Goal: Information Seeking & Learning: Learn about a topic

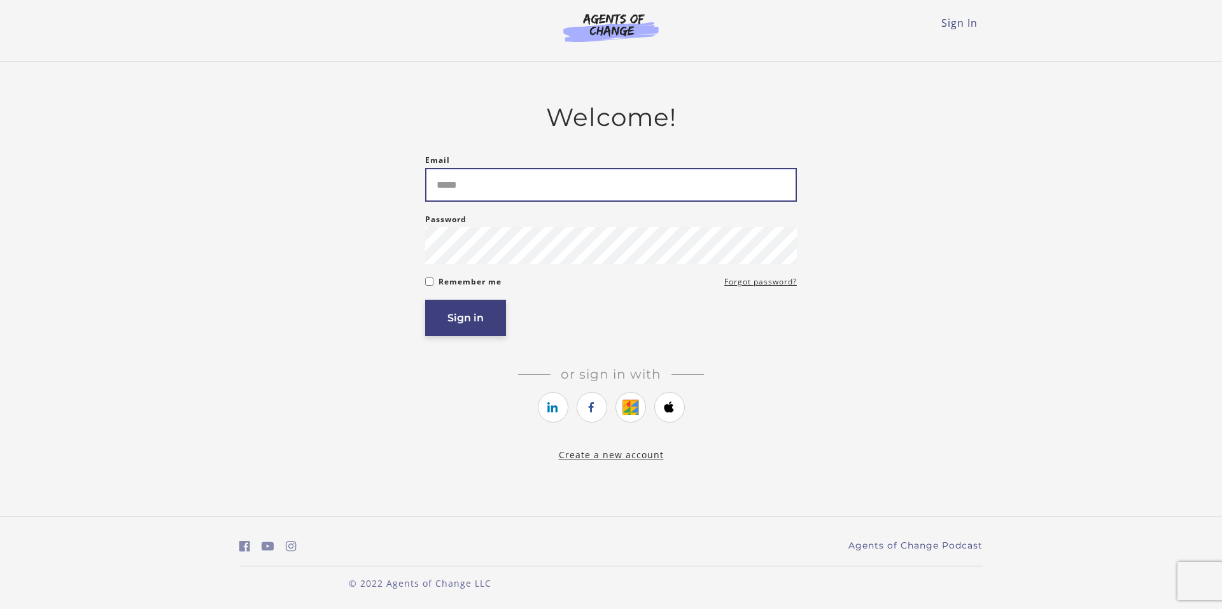
type input "**********"
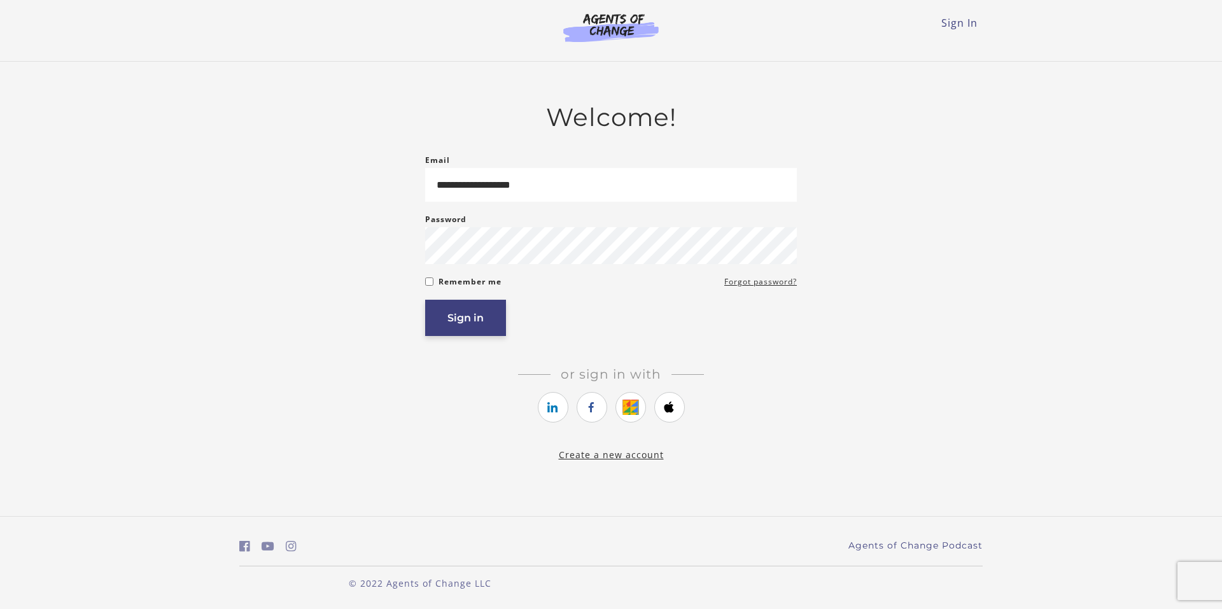
click at [462, 320] on button "Sign in" at bounding box center [465, 318] width 81 height 36
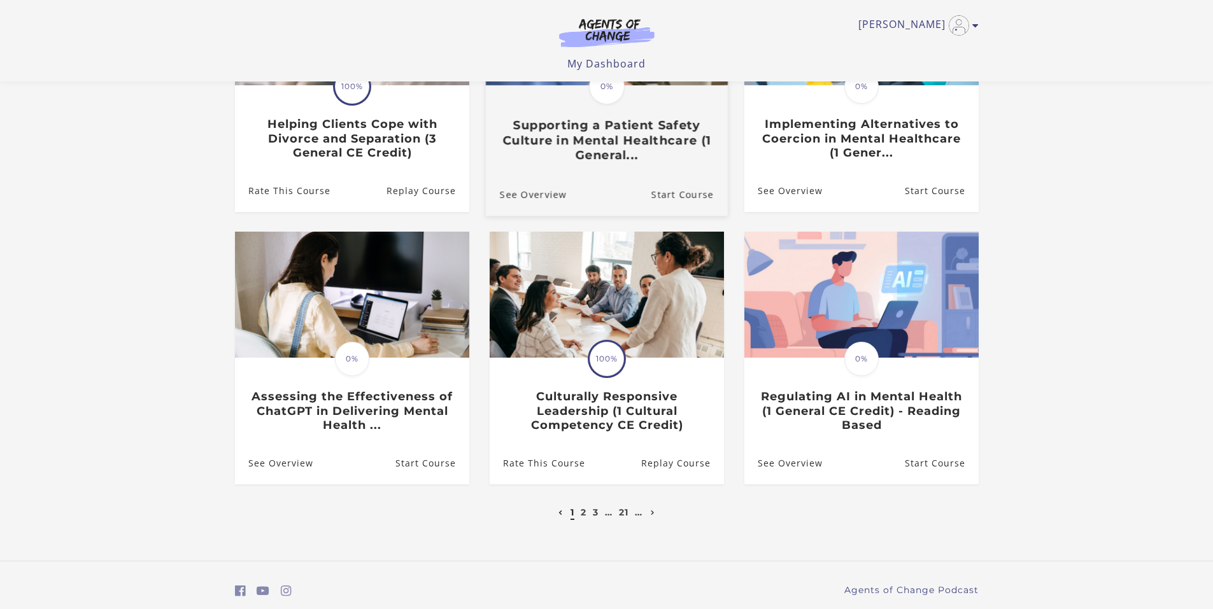
scroll to position [255, 0]
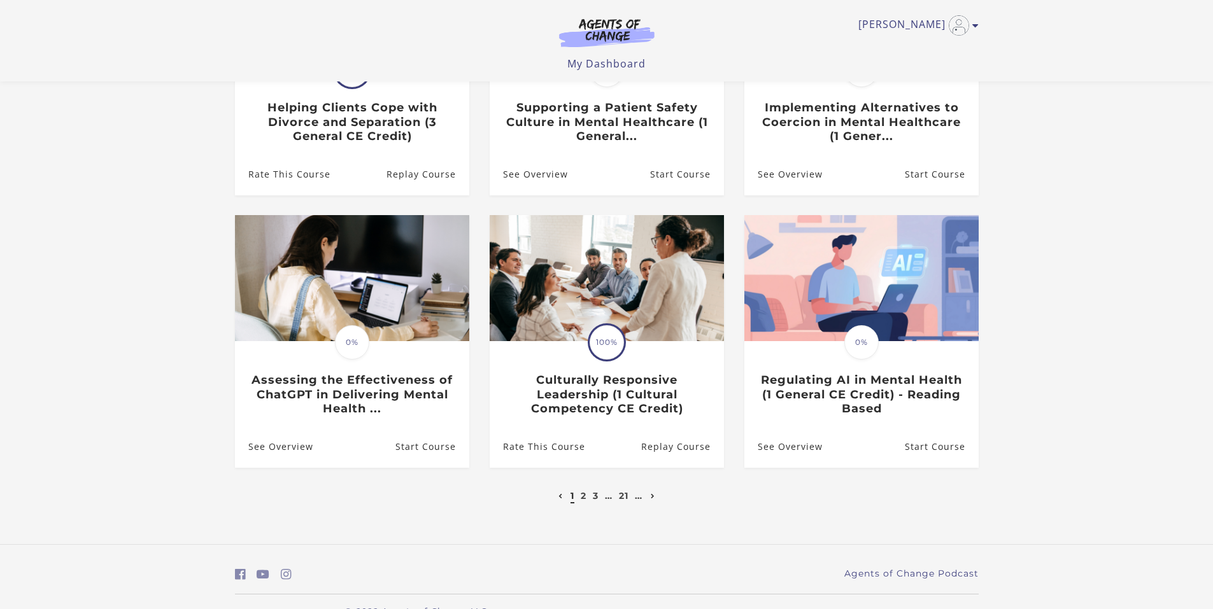
click at [652, 497] on icon "Next page" at bounding box center [653, 496] width 4 height 5
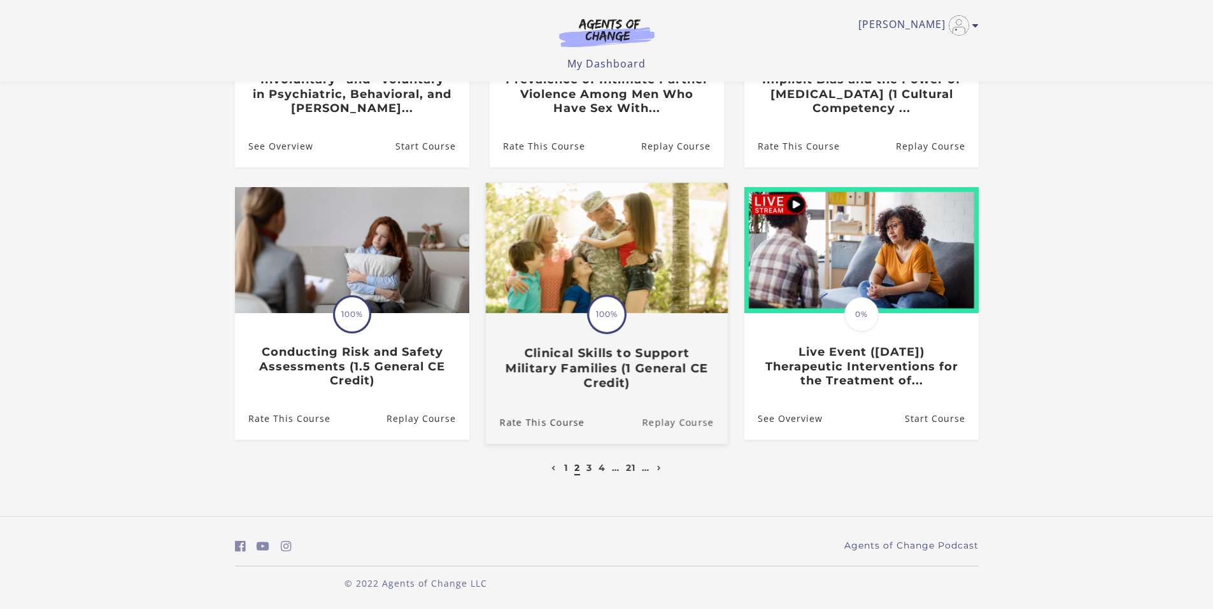
scroll to position [286, 0]
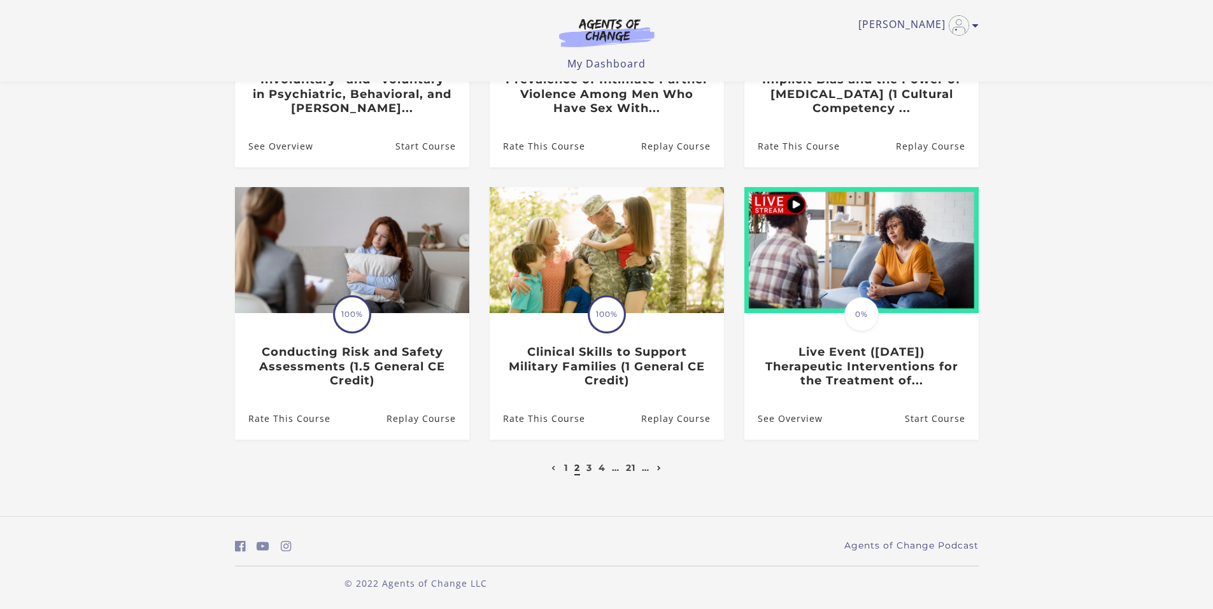
click at [658, 467] on icon "Next page" at bounding box center [659, 468] width 4 height 5
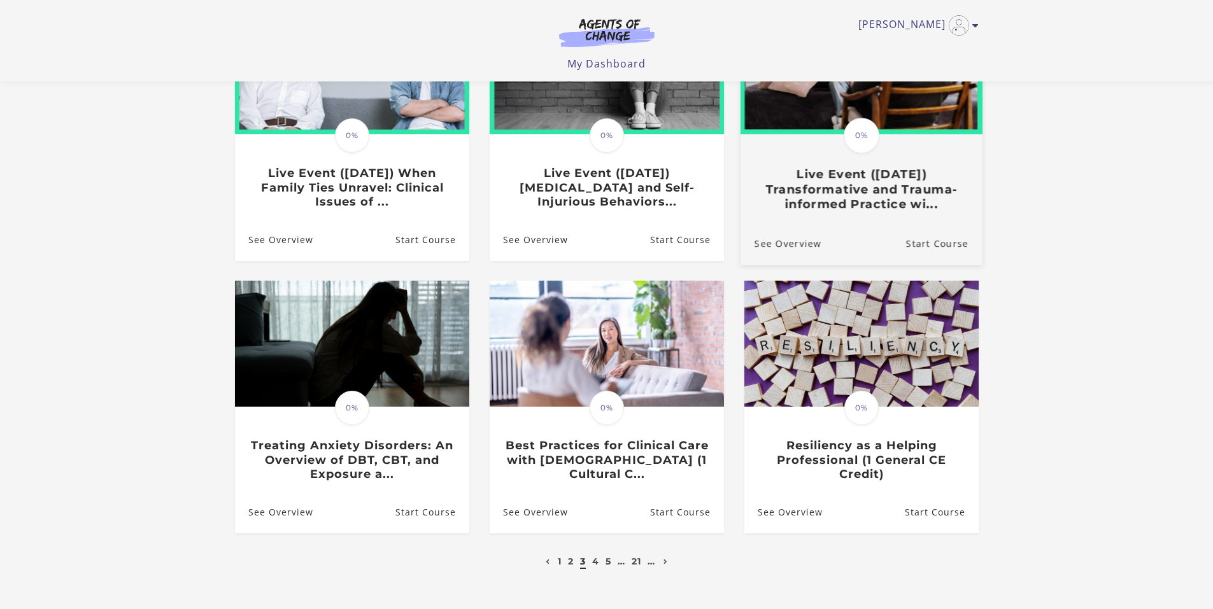
scroll to position [191, 0]
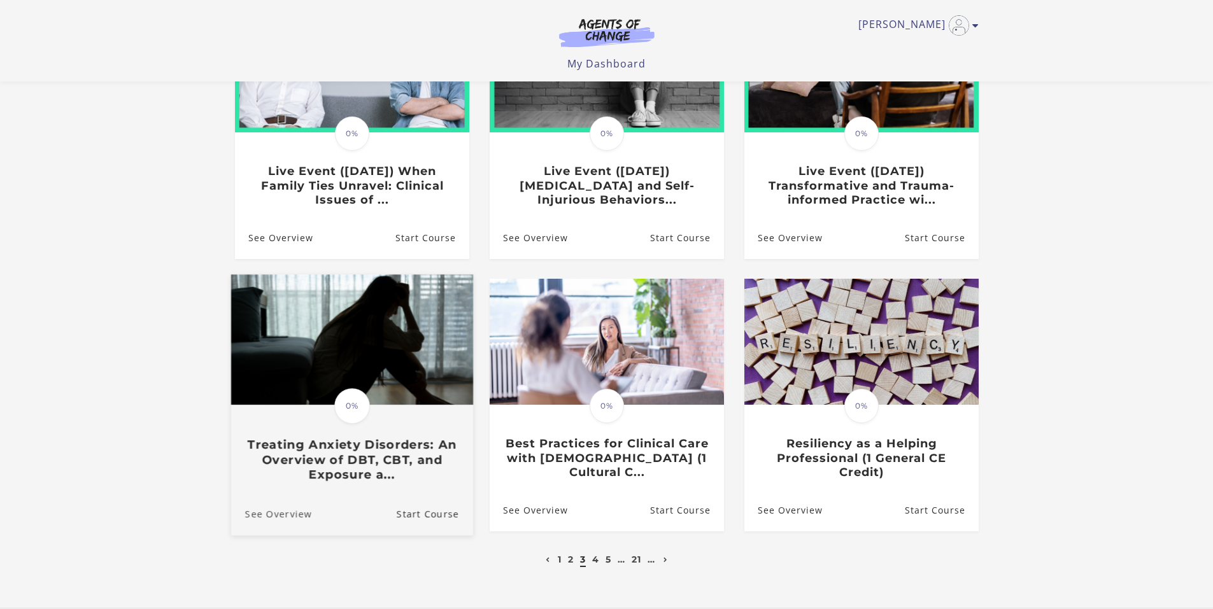
click at [274, 518] on link "See Overview" at bounding box center [270, 514] width 81 height 43
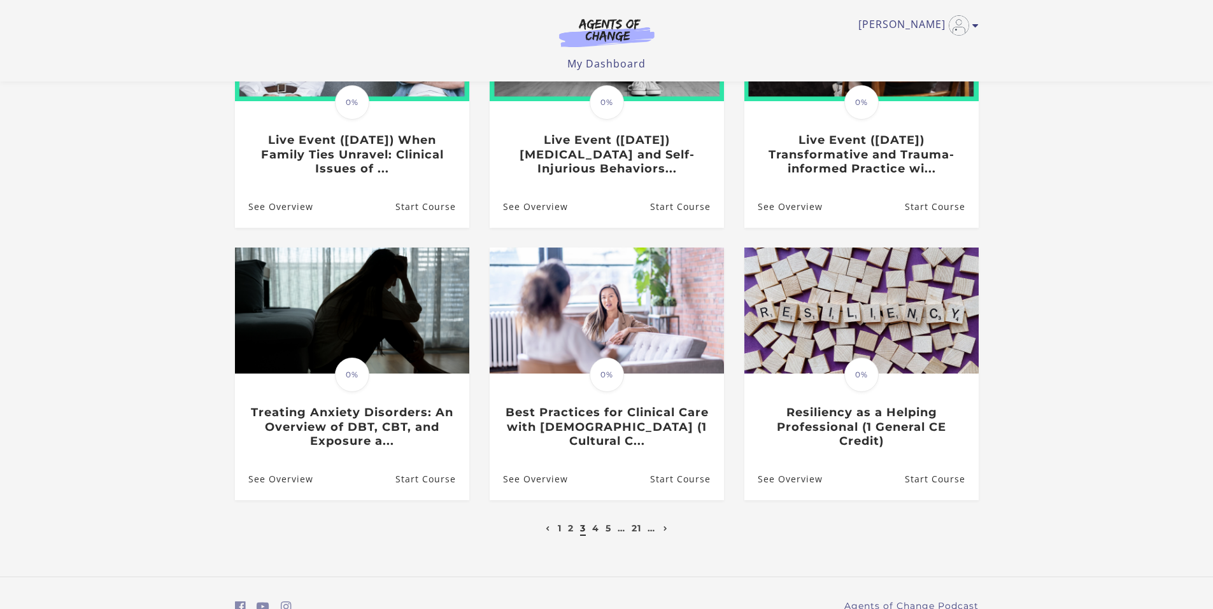
scroll to position [286, 0]
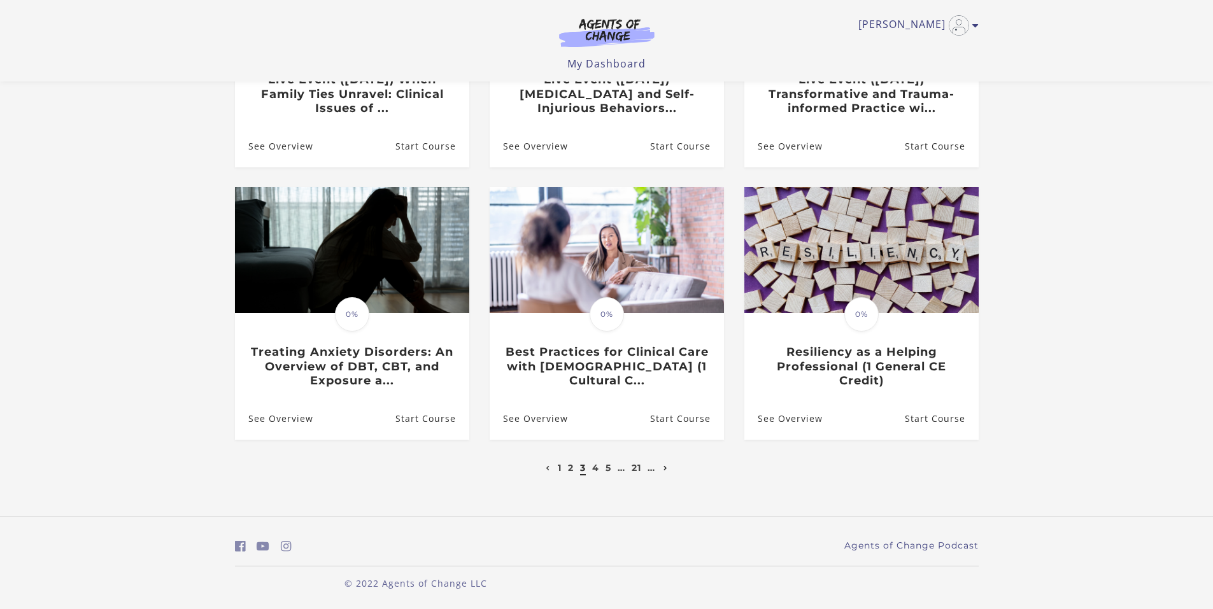
click at [666, 467] on icon "Next page" at bounding box center [665, 468] width 4 height 5
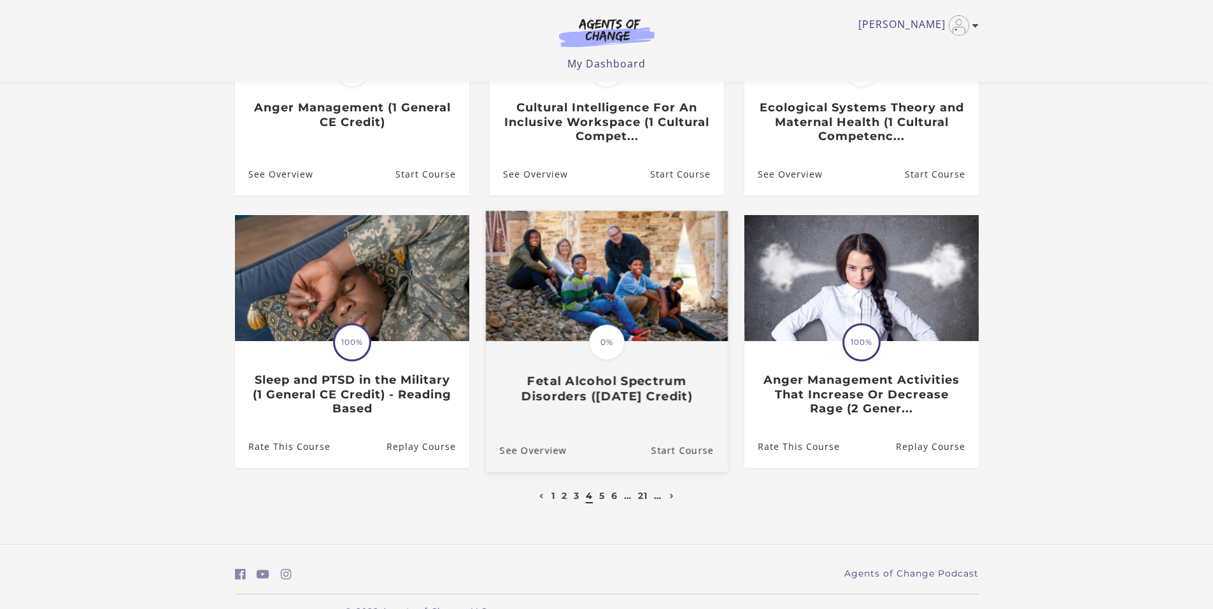
scroll to position [286, 0]
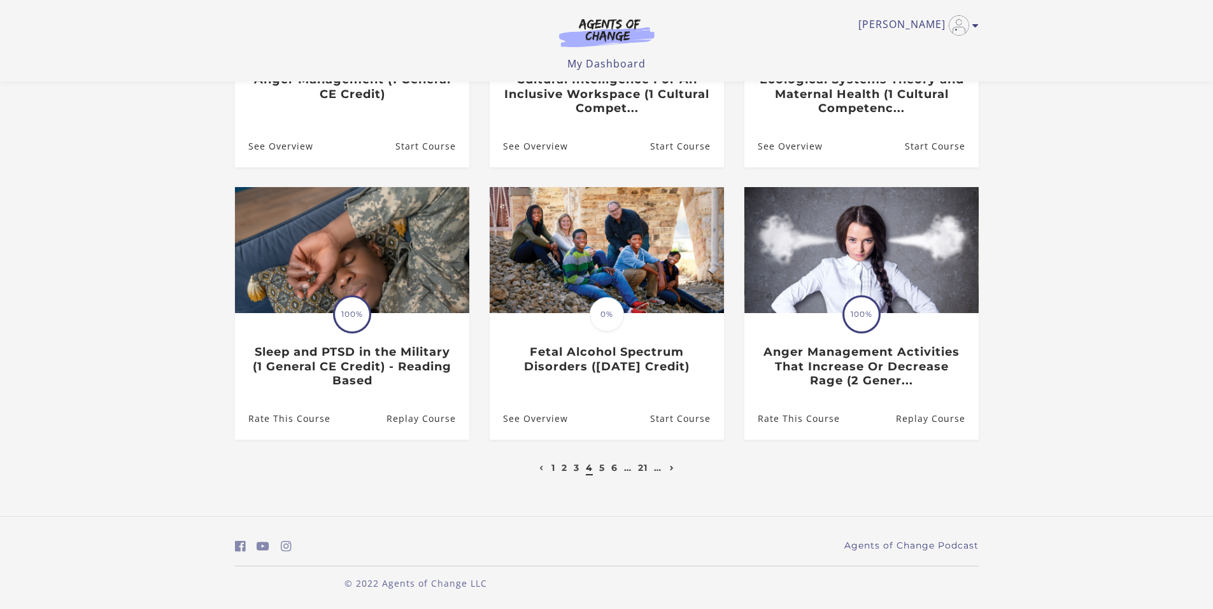
click at [671, 468] on icon "Next page" at bounding box center [672, 468] width 4 height 5
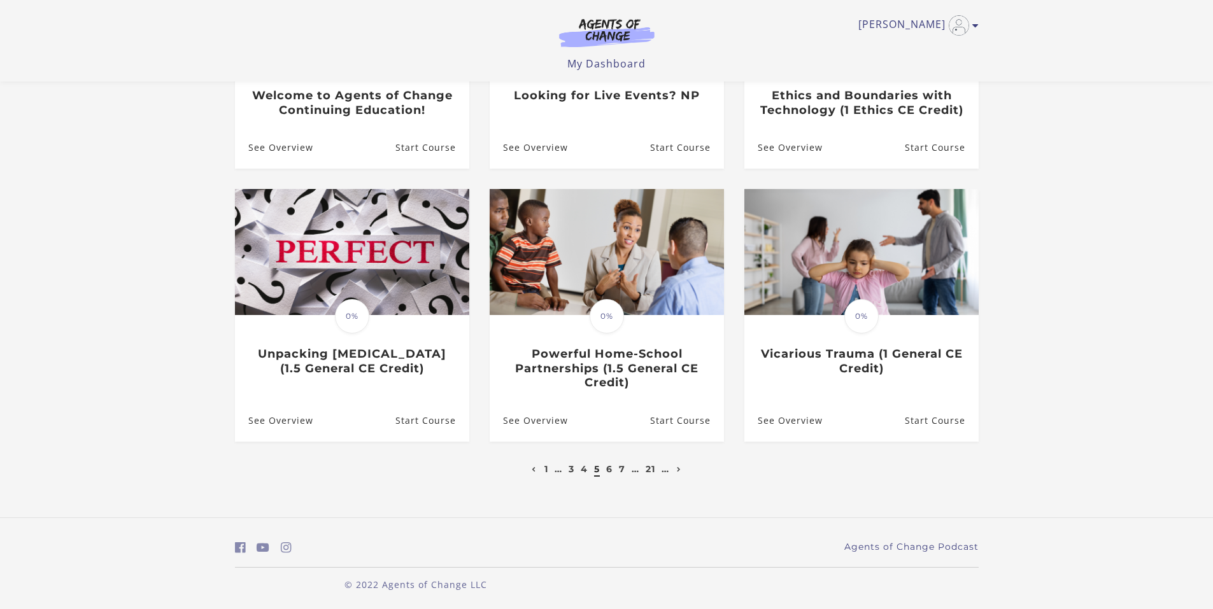
scroll to position [271, 0]
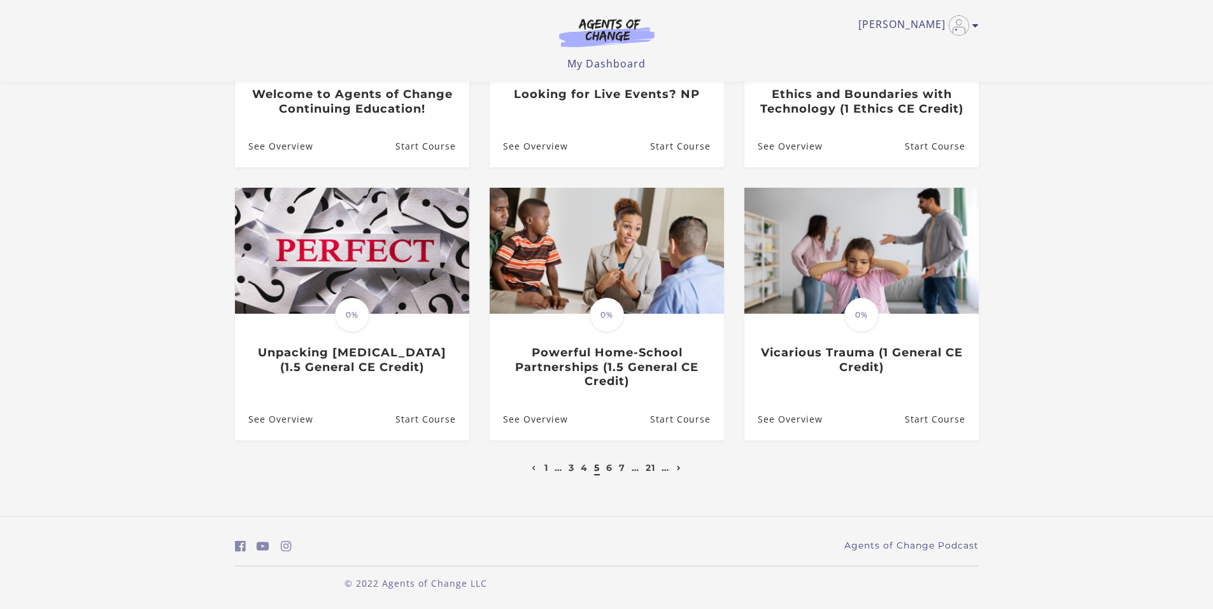
click at [677, 467] on link "Next page" at bounding box center [679, 467] width 11 height 11
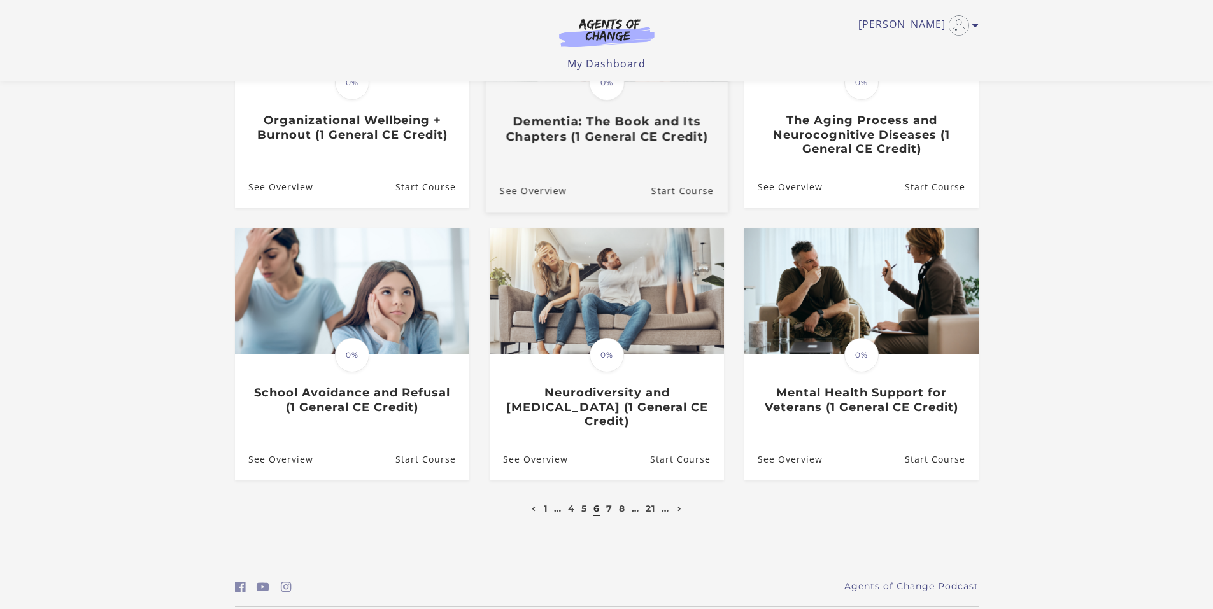
scroll to position [255, 0]
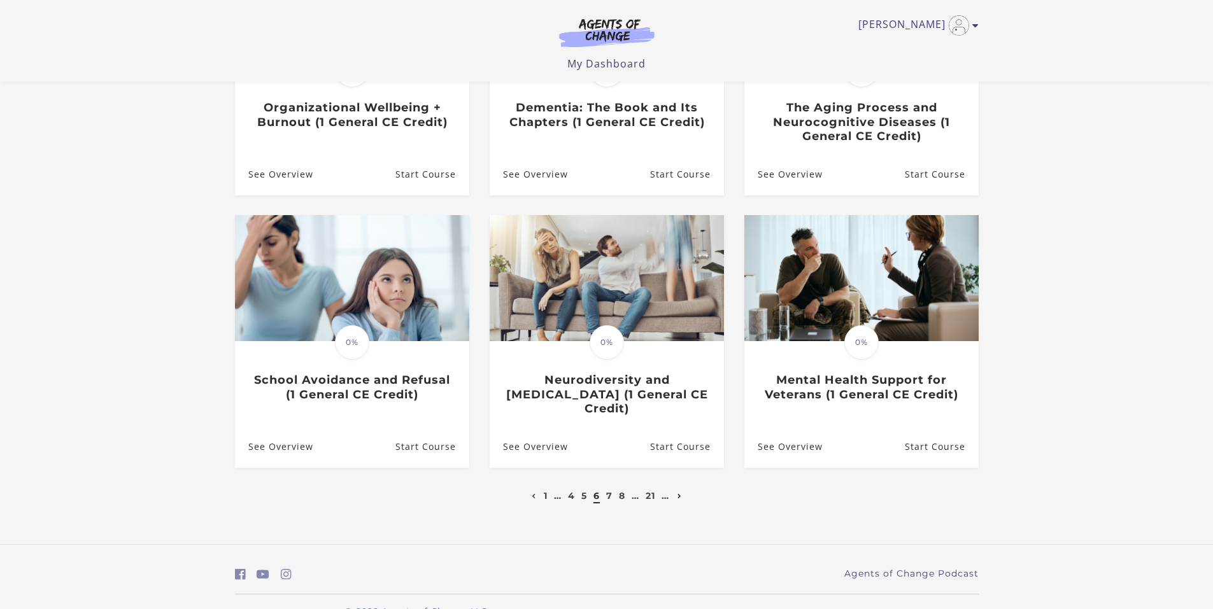
click at [679, 494] on icon "Next page" at bounding box center [679, 496] width 4 height 5
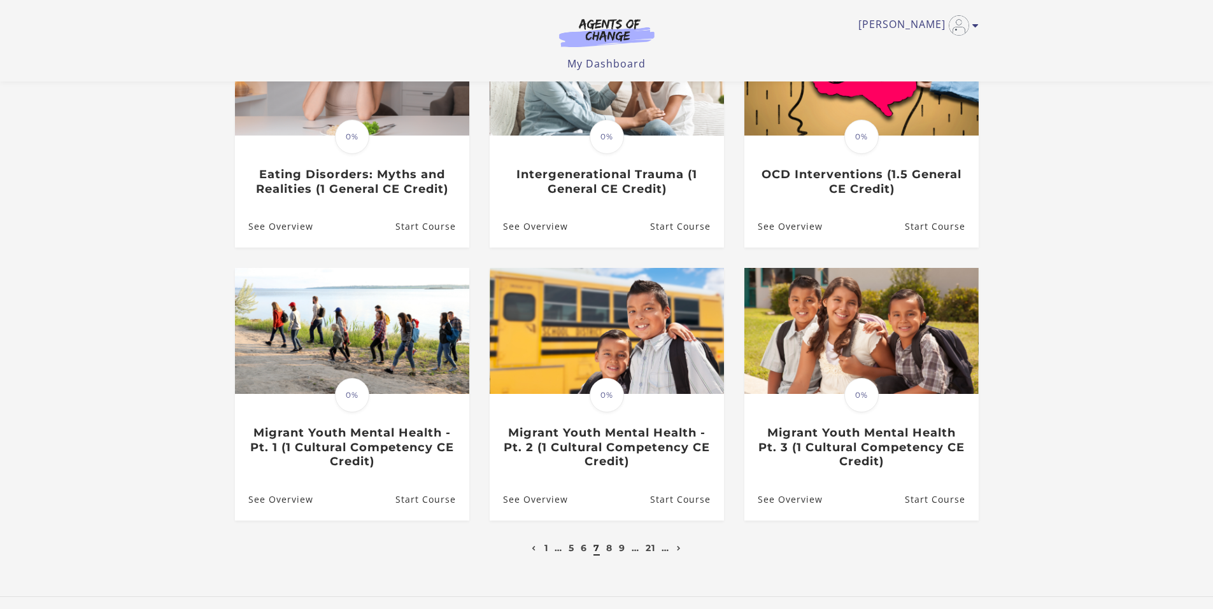
scroll to position [191, 0]
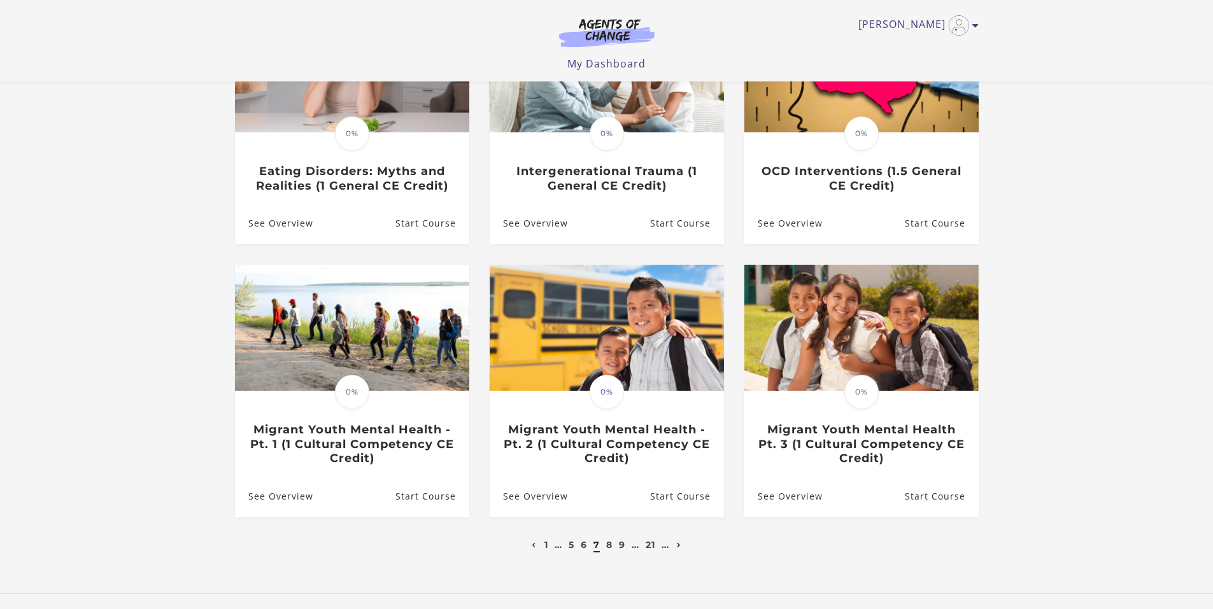
click at [681, 547] on icon "Next page" at bounding box center [679, 545] width 4 height 5
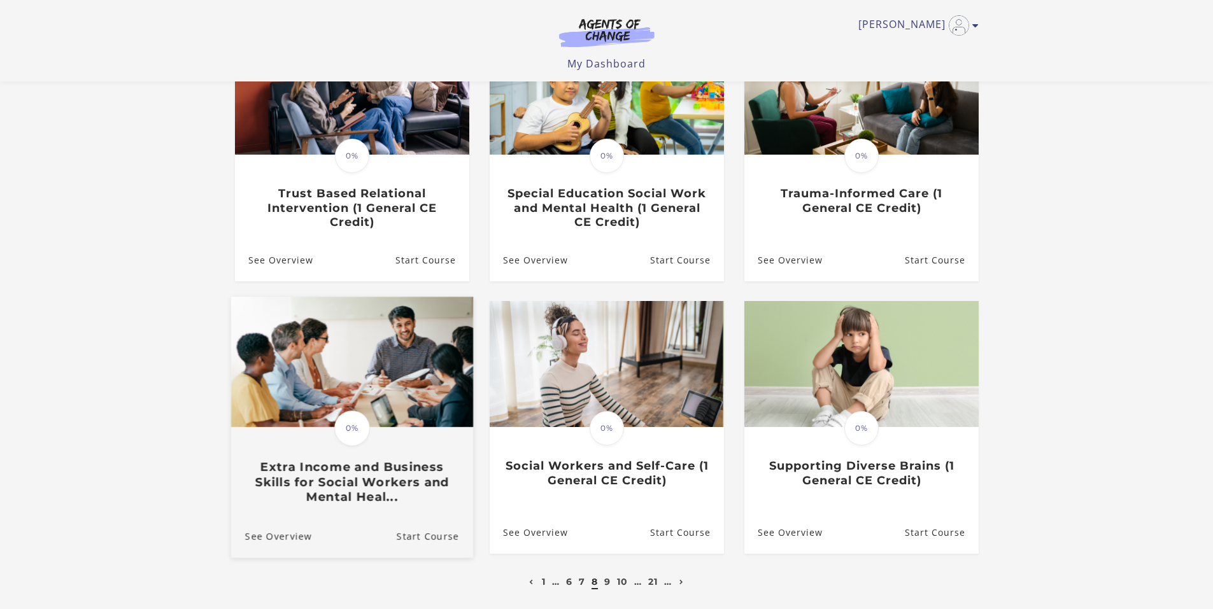
scroll to position [191, 0]
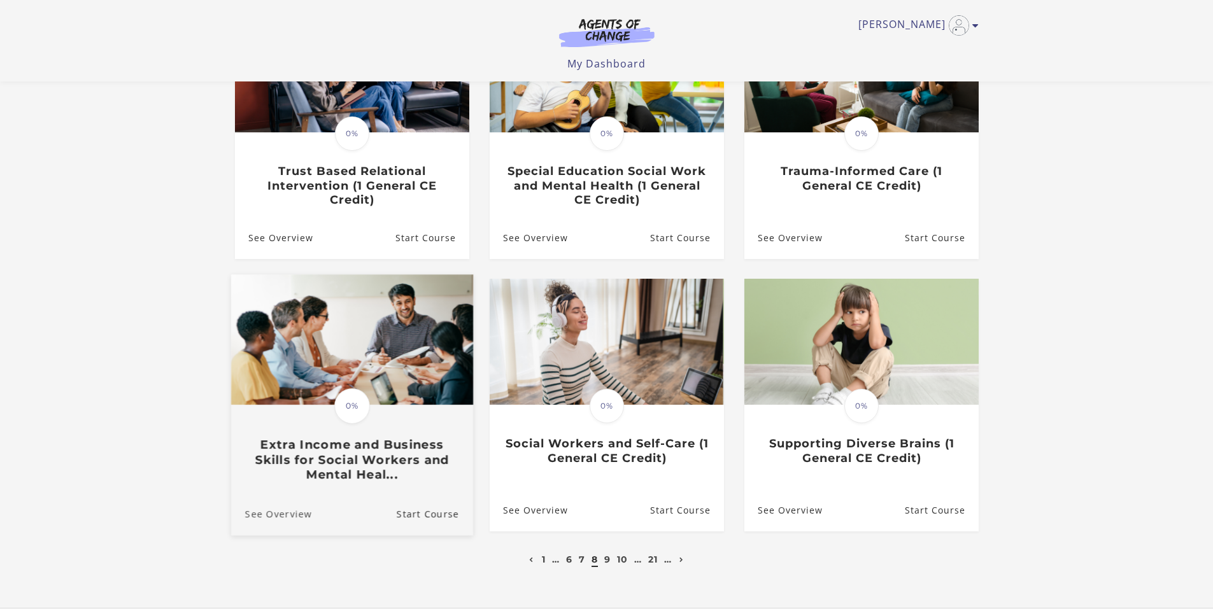
click at [284, 518] on link "See Overview" at bounding box center [270, 514] width 81 height 43
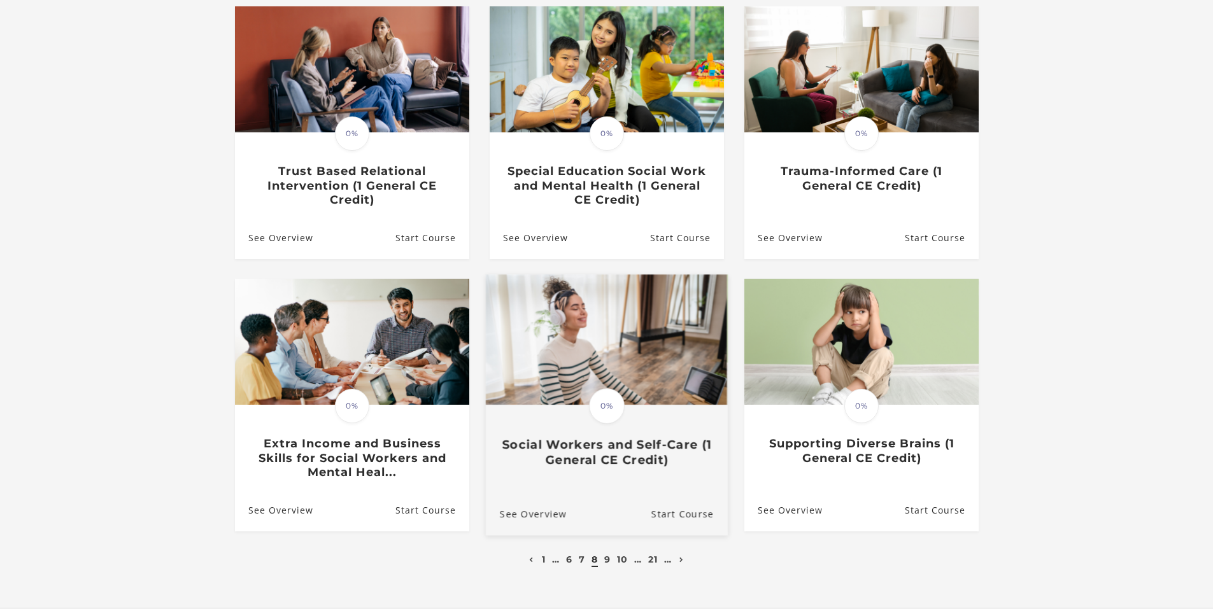
scroll to position [286, 0]
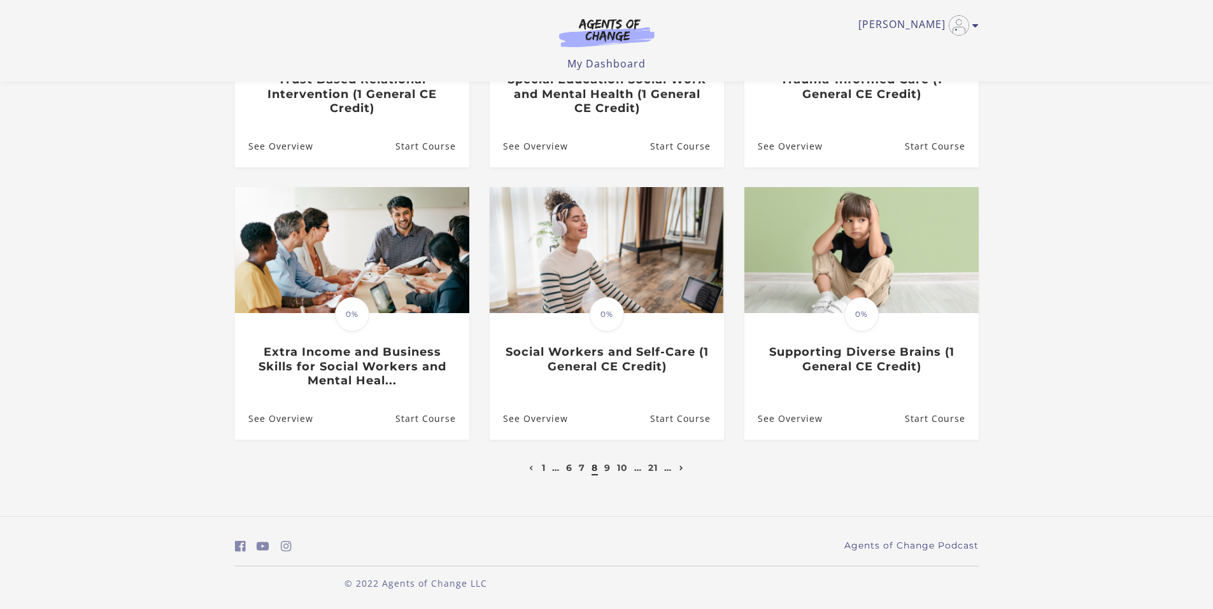
click at [683, 468] on icon "Next page" at bounding box center [681, 468] width 4 height 5
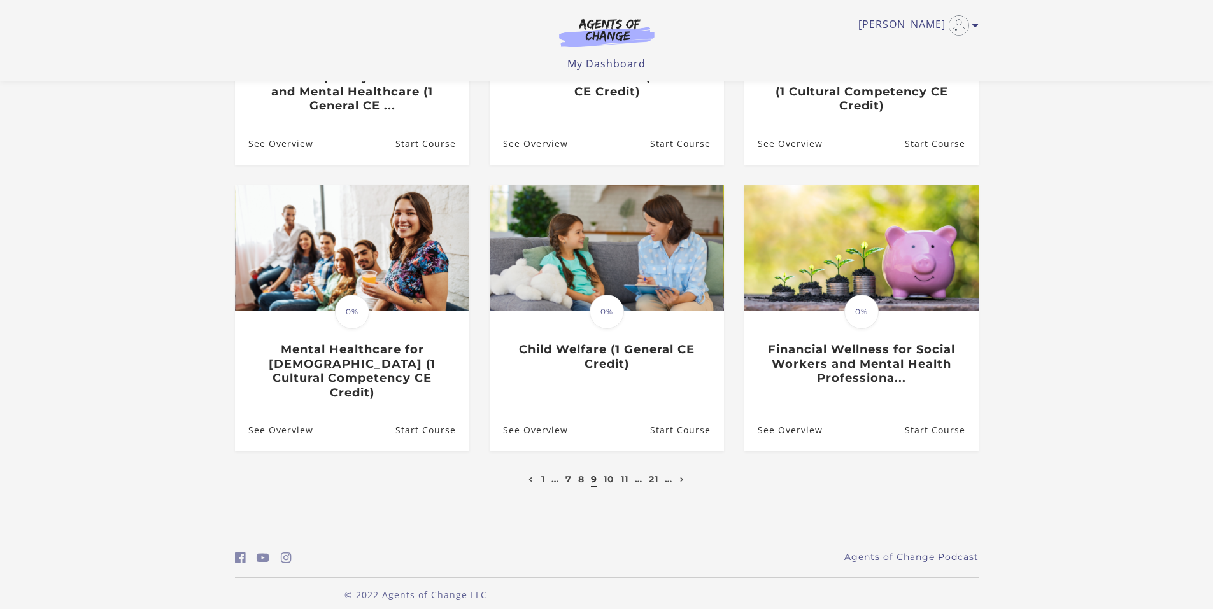
scroll to position [286, 0]
click at [684, 477] on icon "Next page" at bounding box center [682, 479] width 4 height 5
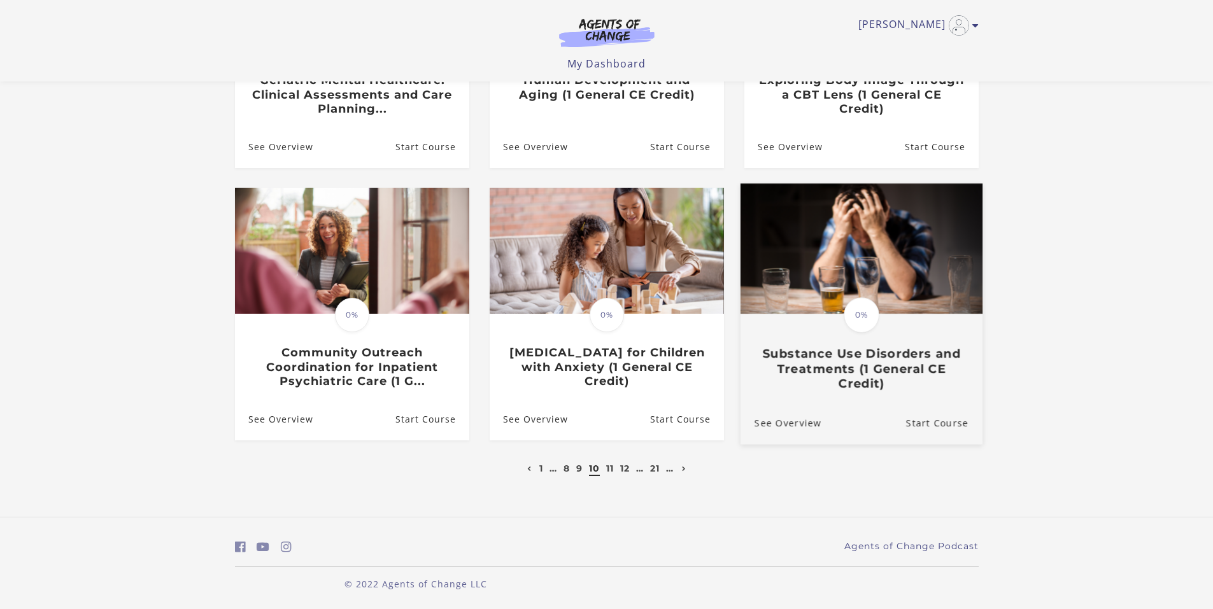
scroll to position [286, 0]
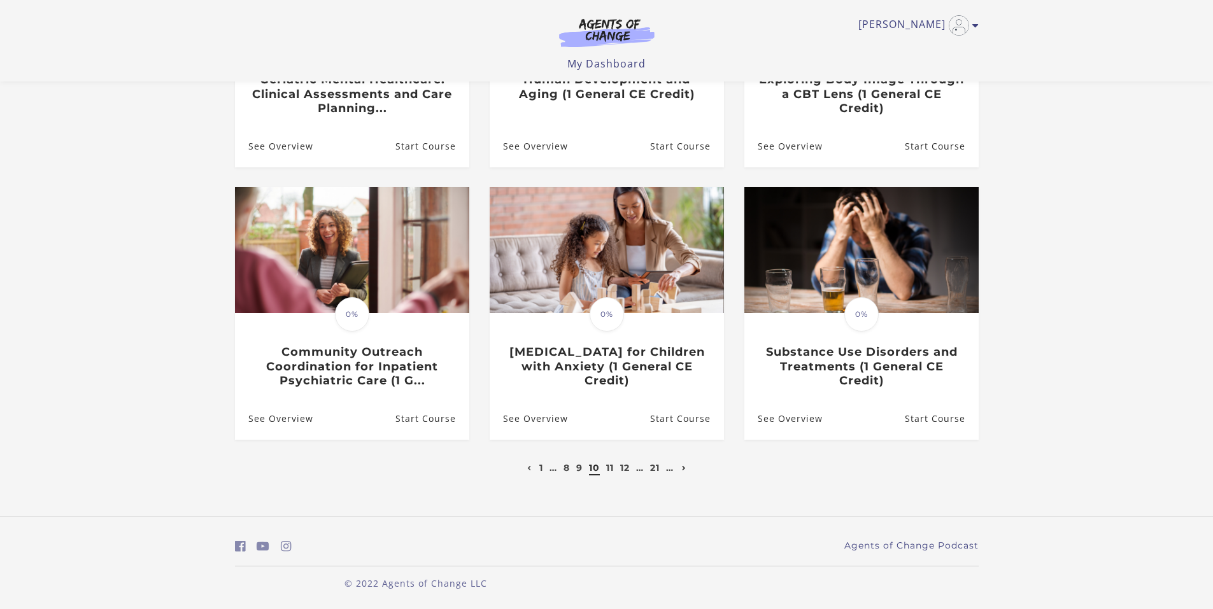
click at [684, 467] on icon "Next page" at bounding box center [684, 468] width 4 height 5
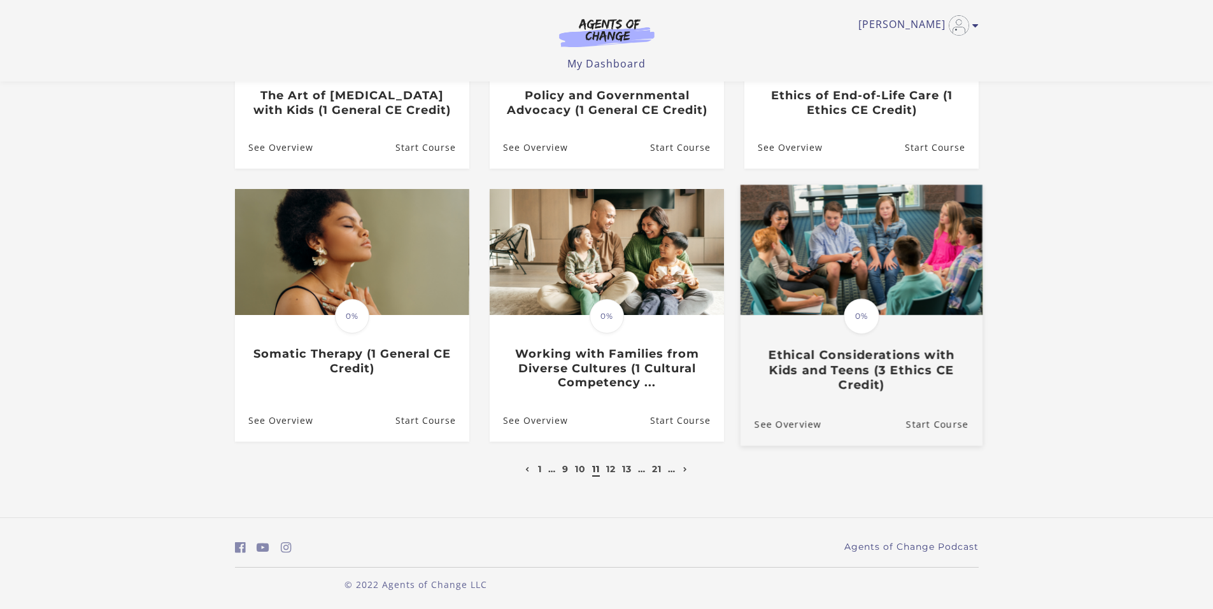
scroll to position [271, 0]
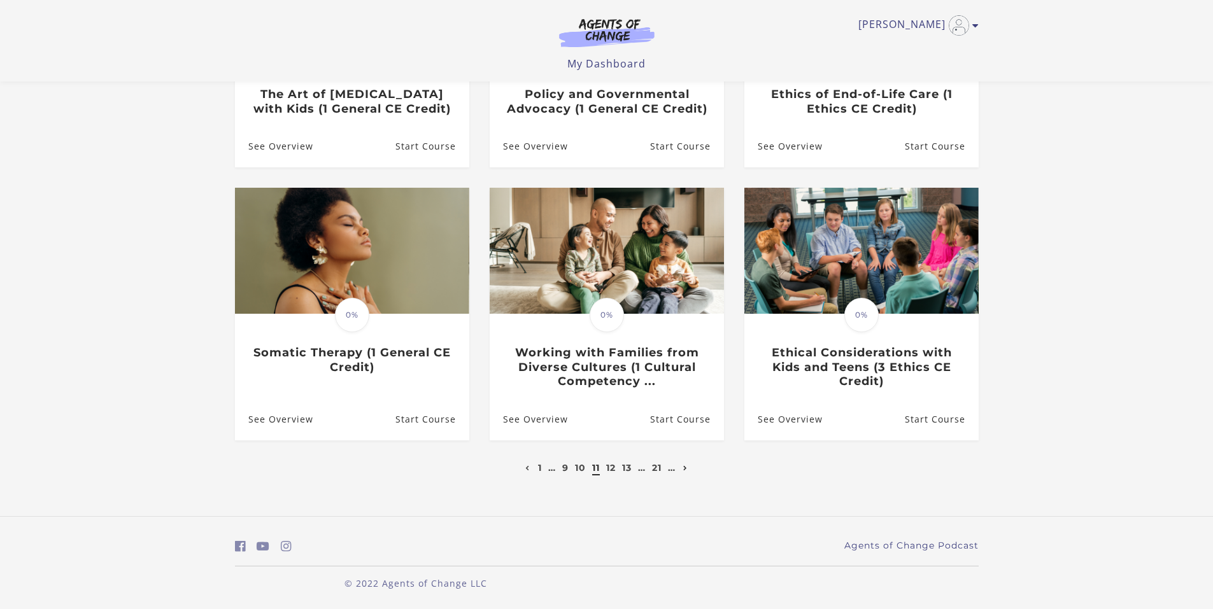
click at [690, 468] on link "Next page" at bounding box center [685, 467] width 11 height 11
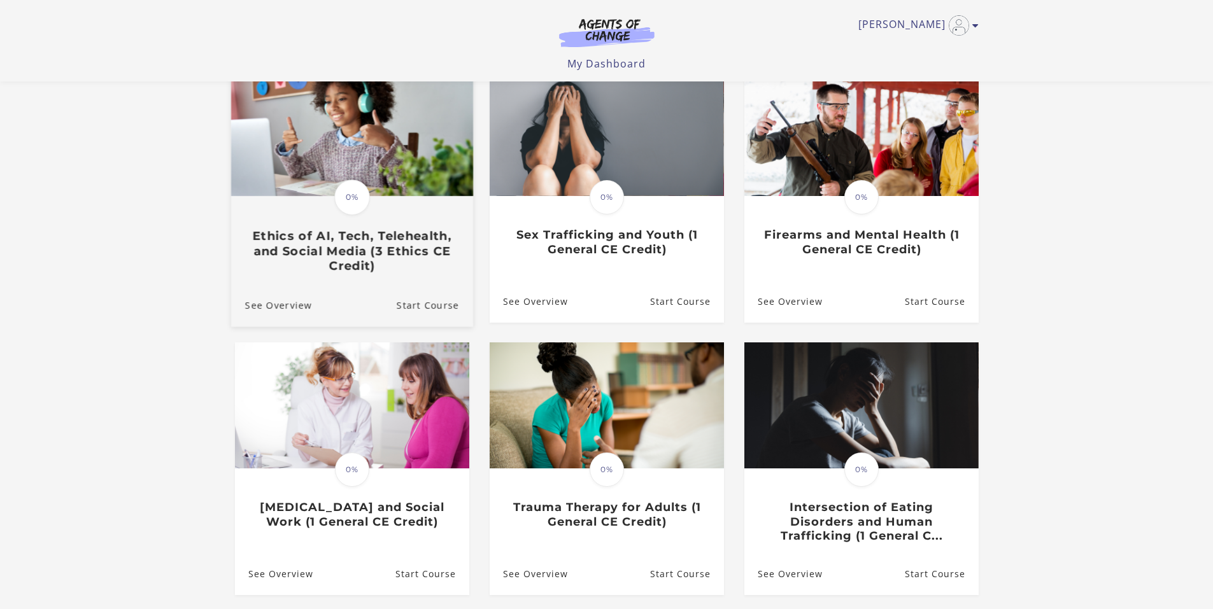
scroll to position [191, 0]
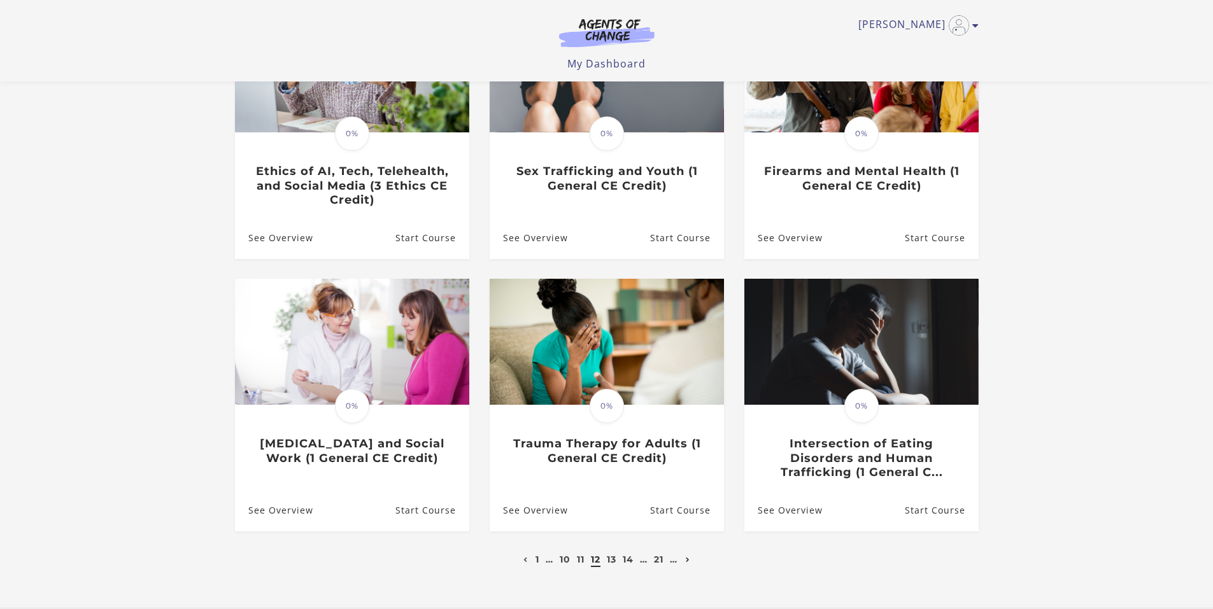
click at [690, 563] on icon "Next page" at bounding box center [688, 560] width 4 height 5
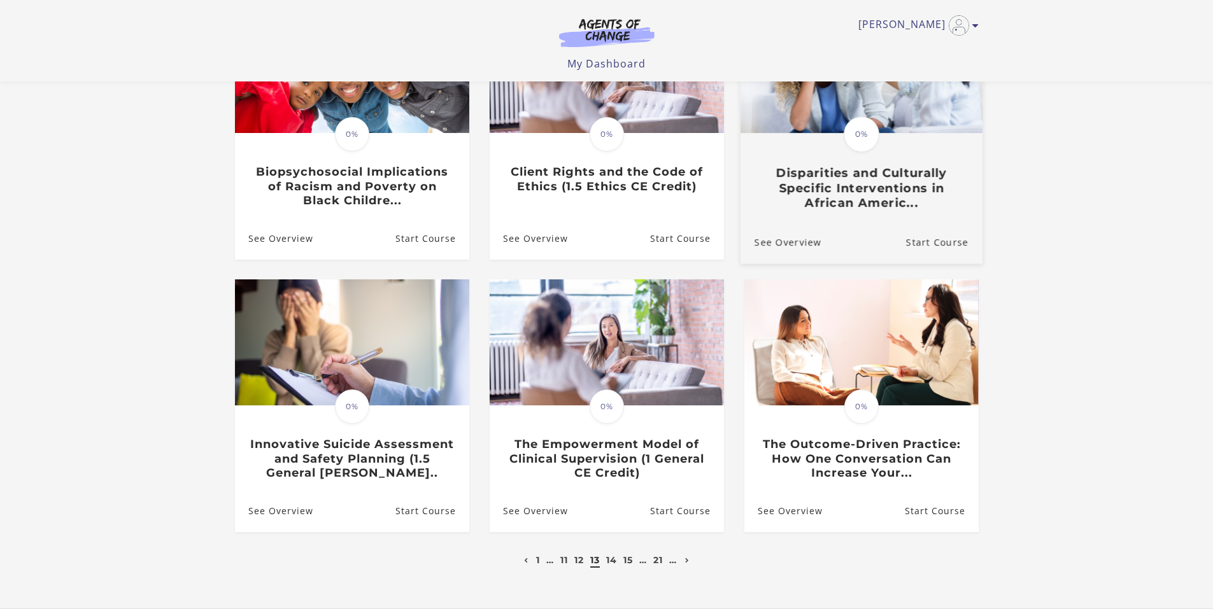
scroll to position [191, 0]
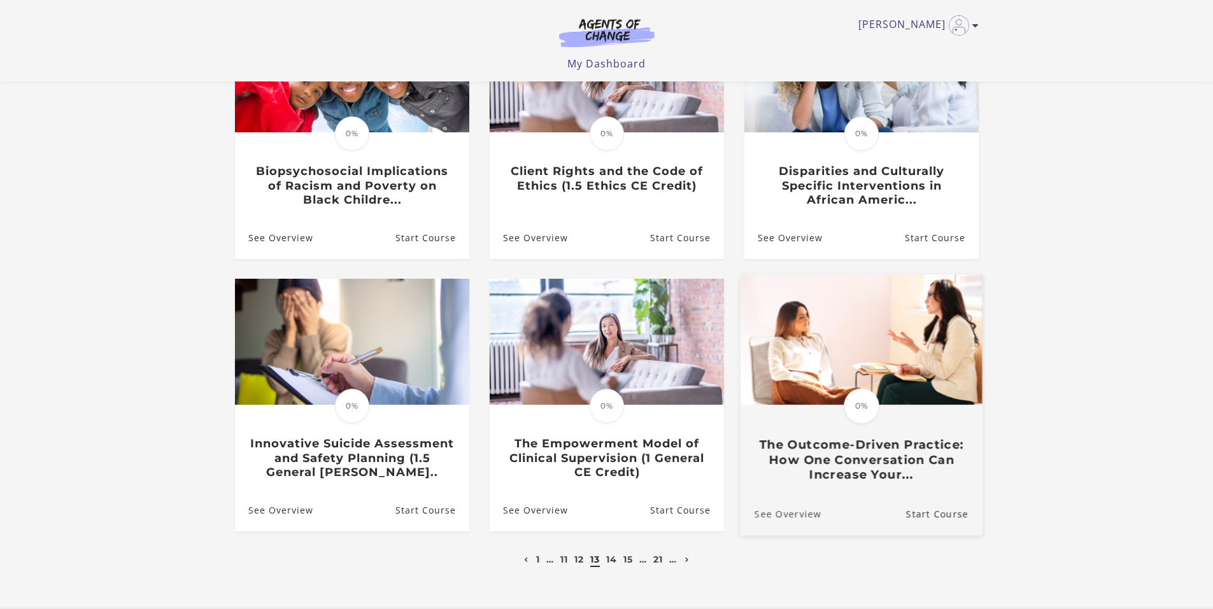
click at [788, 516] on link "See Overview" at bounding box center [780, 514] width 81 height 43
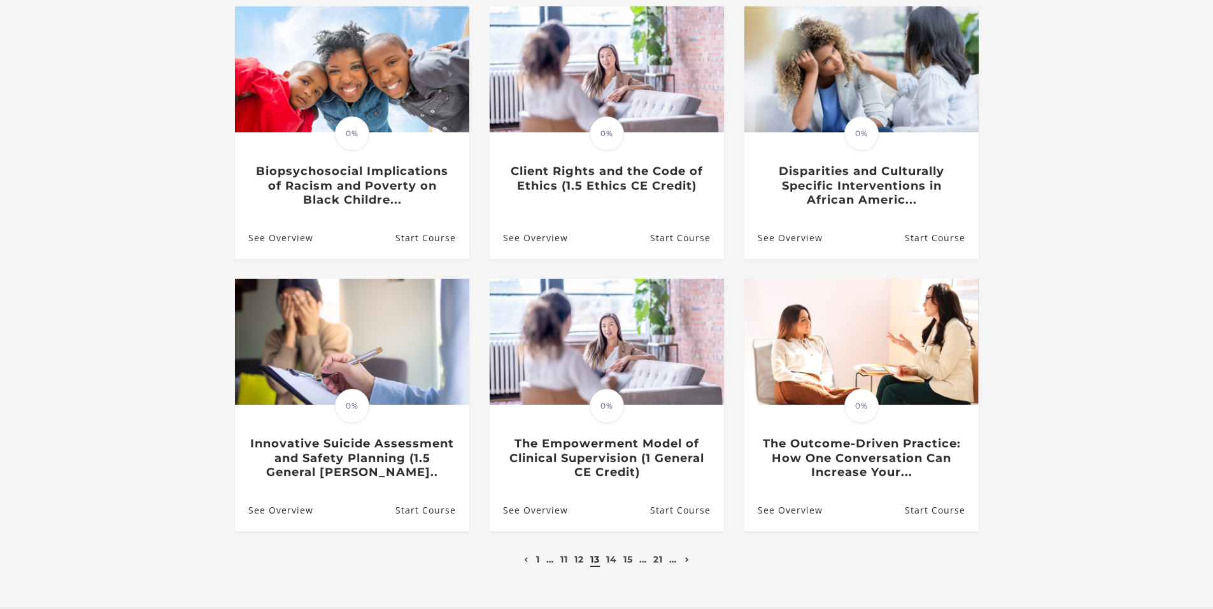
click at [688, 562] on icon "Next page" at bounding box center [687, 560] width 4 height 5
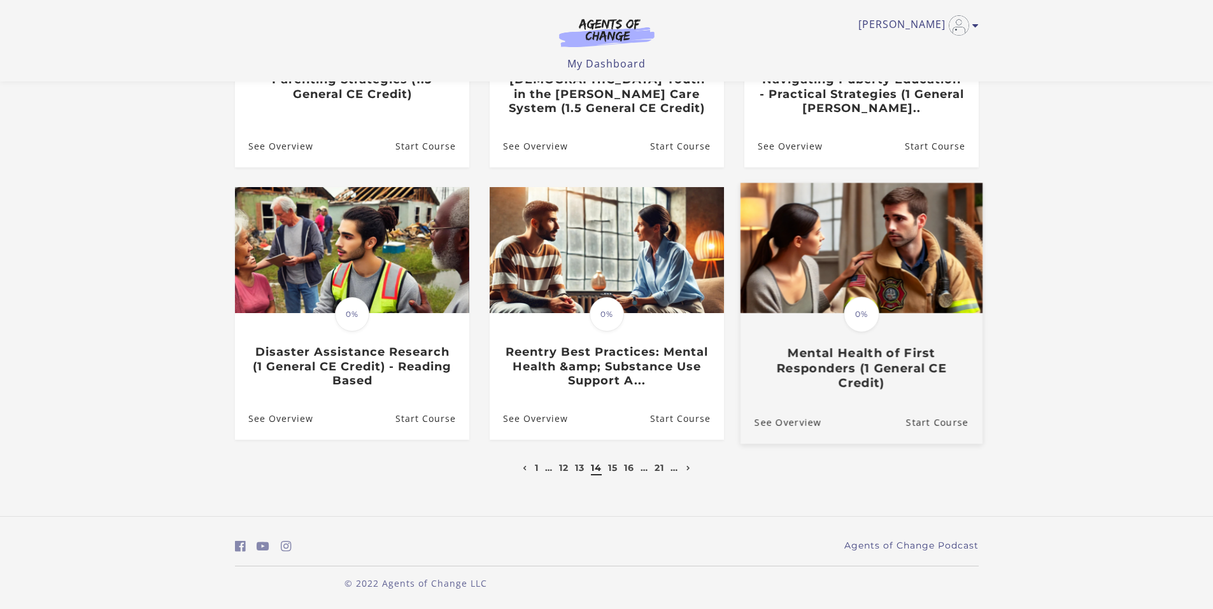
scroll to position [286, 0]
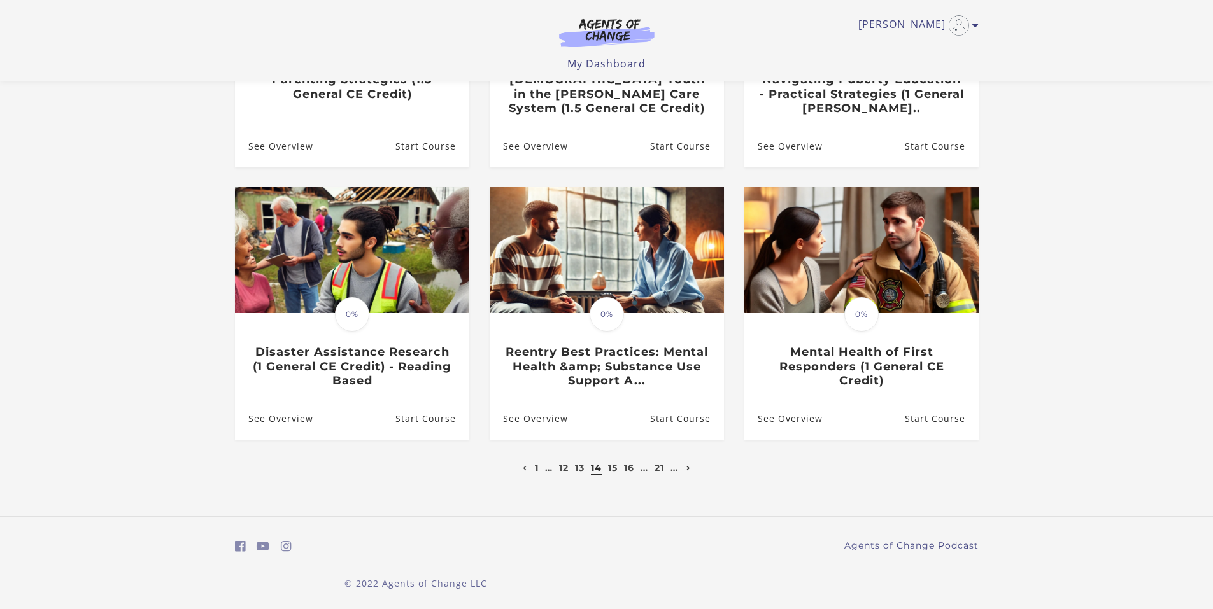
click at [690, 468] on icon "Next page" at bounding box center [688, 468] width 4 height 5
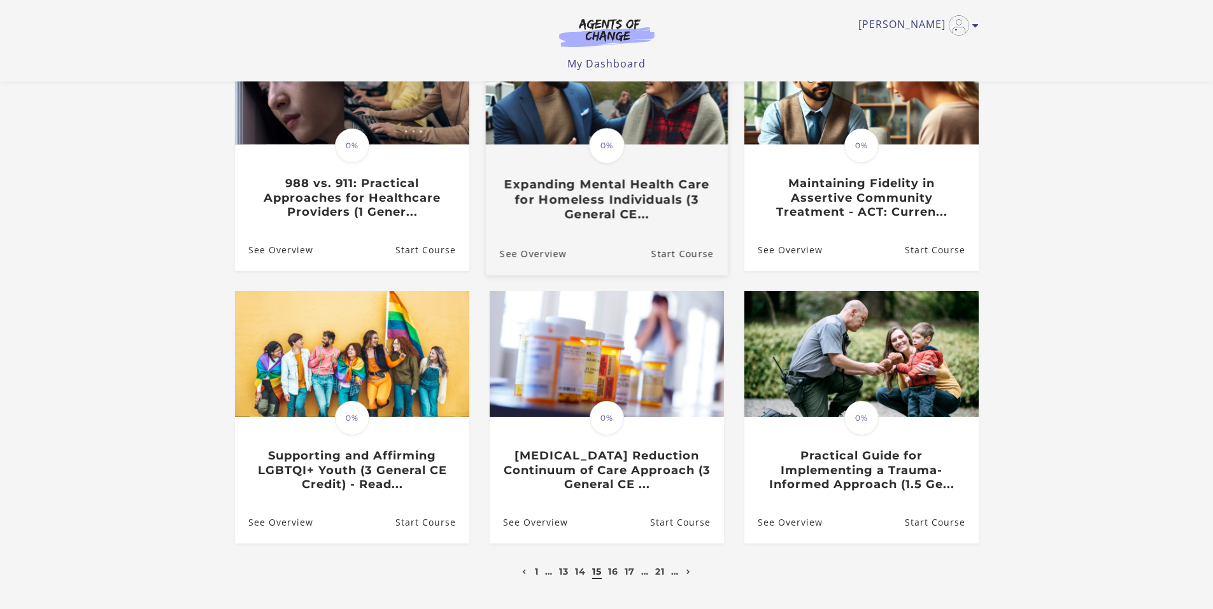
scroll to position [191, 0]
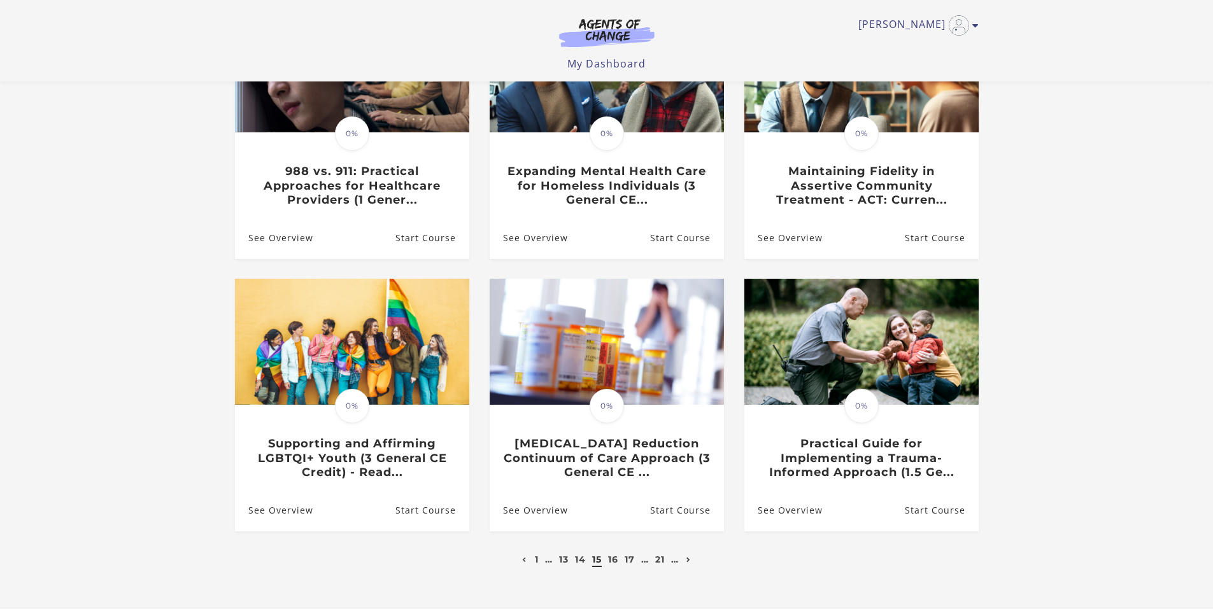
click at [690, 563] on icon "Next page" at bounding box center [688, 560] width 4 height 5
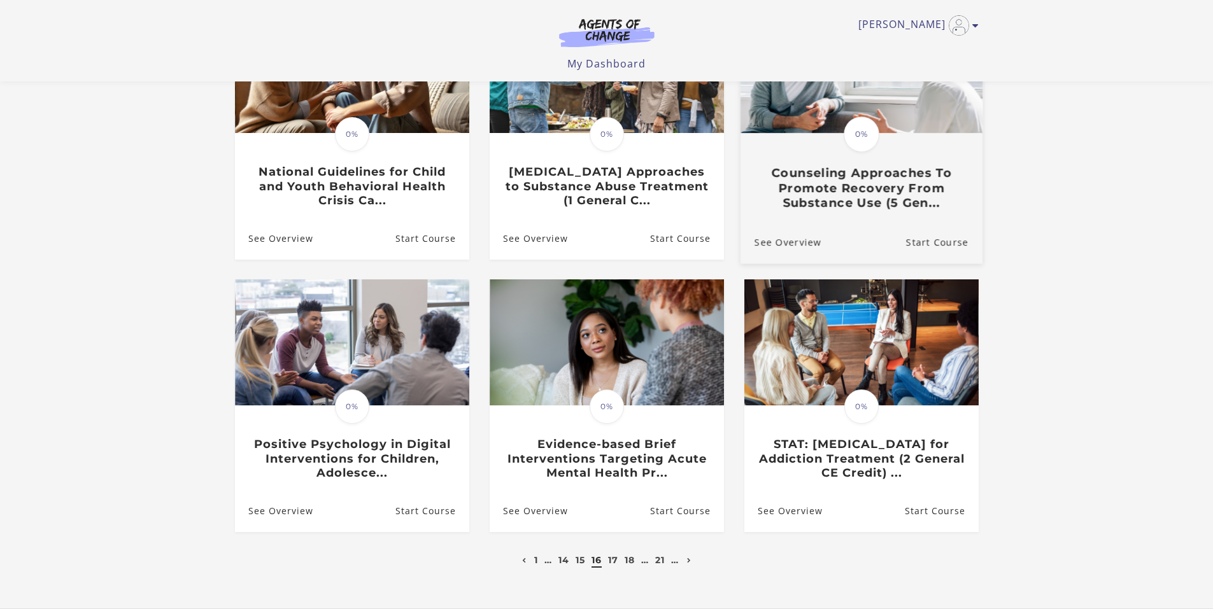
scroll to position [191, 0]
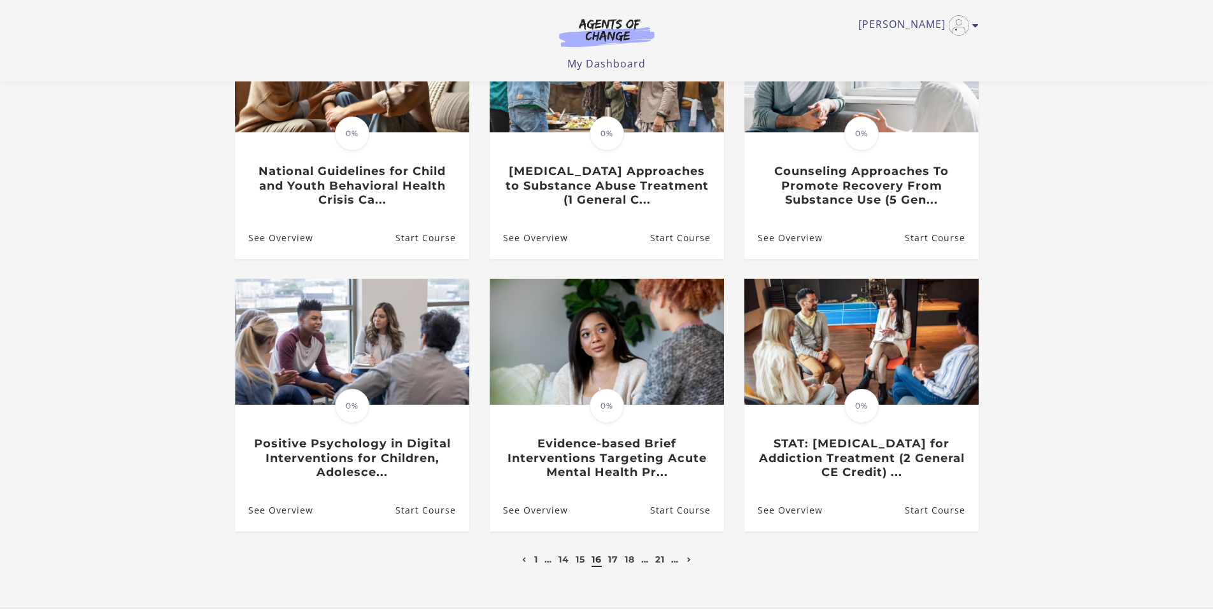
click at [691, 560] on icon "Next page" at bounding box center [689, 560] width 4 height 5
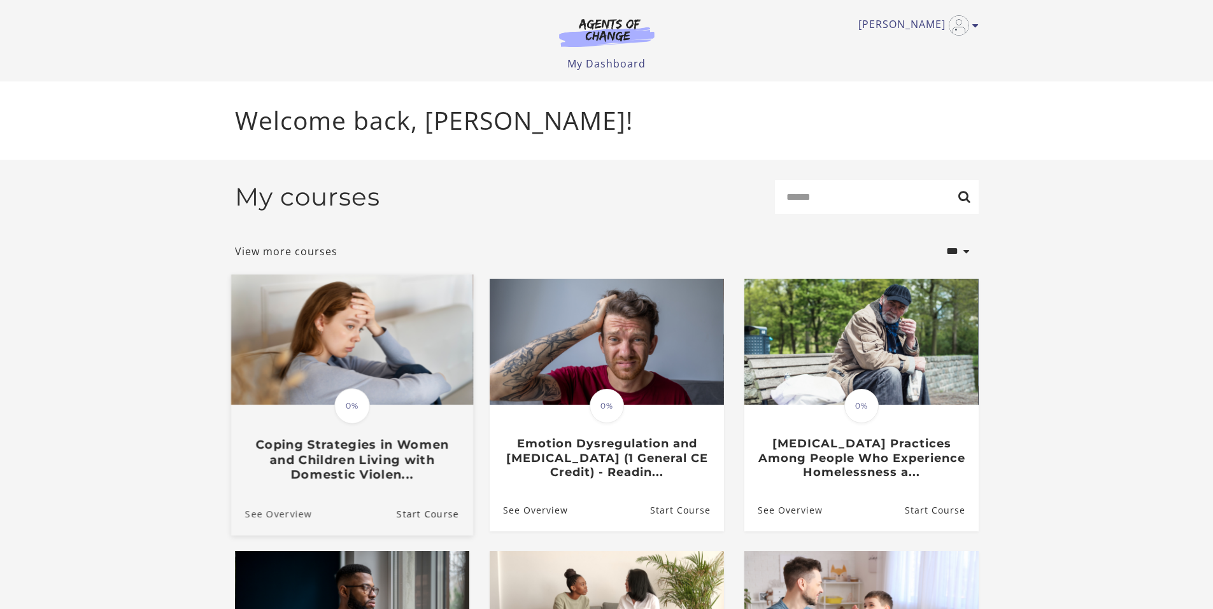
click at [276, 517] on link "See Overview" at bounding box center [270, 513] width 81 height 43
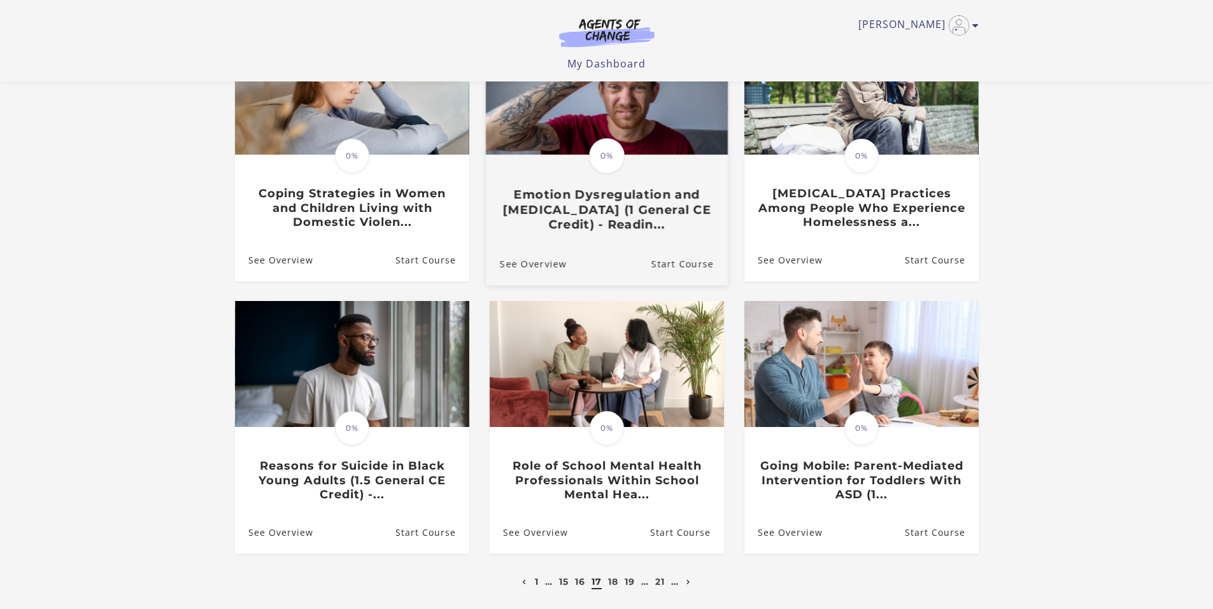
scroll to position [191, 0]
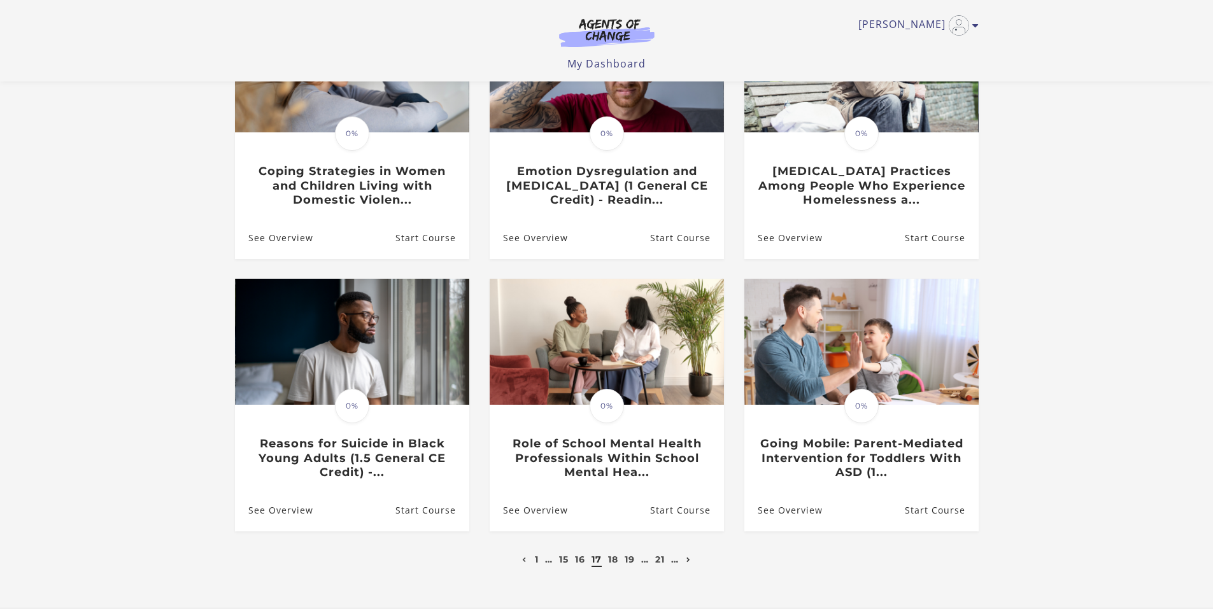
click at [691, 560] on icon "Next page" at bounding box center [688, 560] width 4 height 5
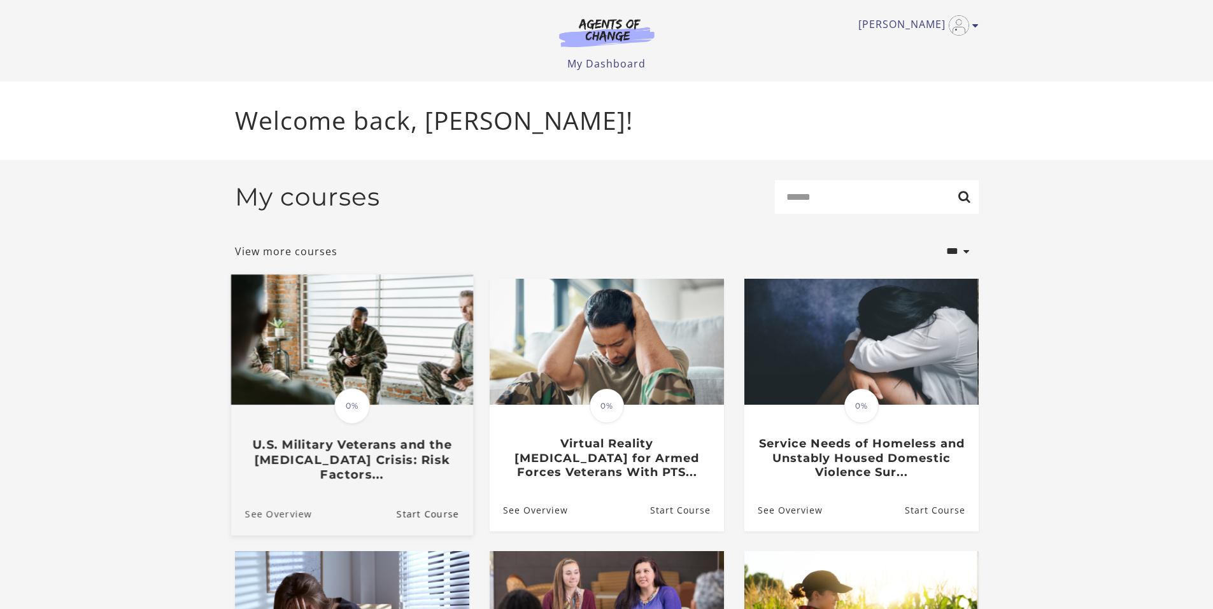
click at [271, 513] on link "See Overview" at bounding box center [270, 513] width 81 height 43
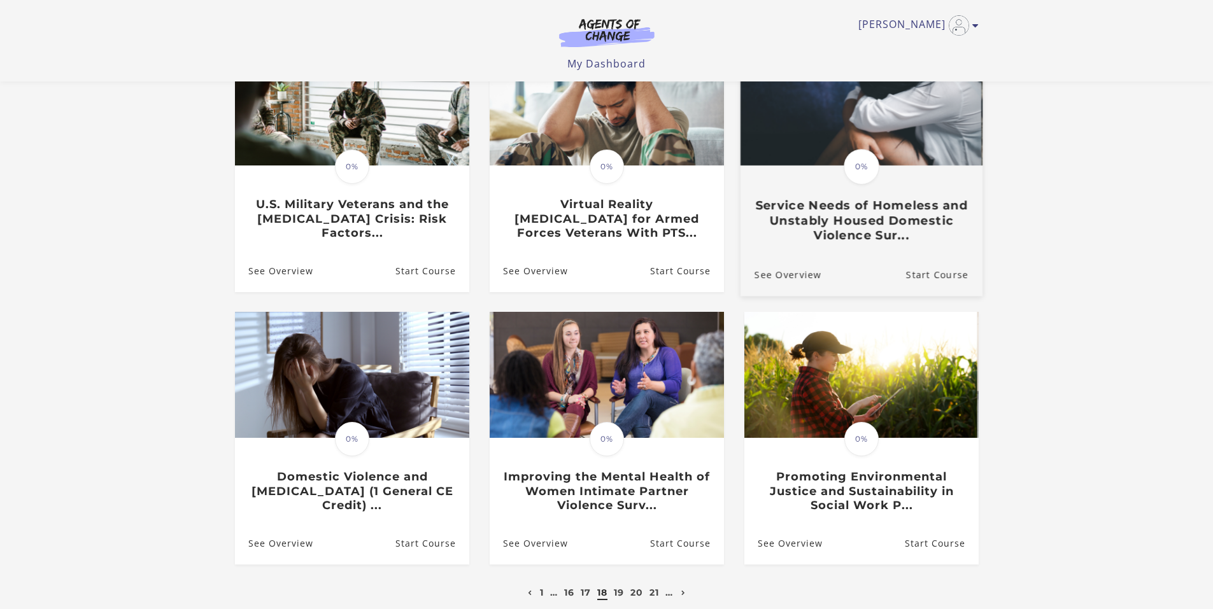
scroll to position [191, 0]
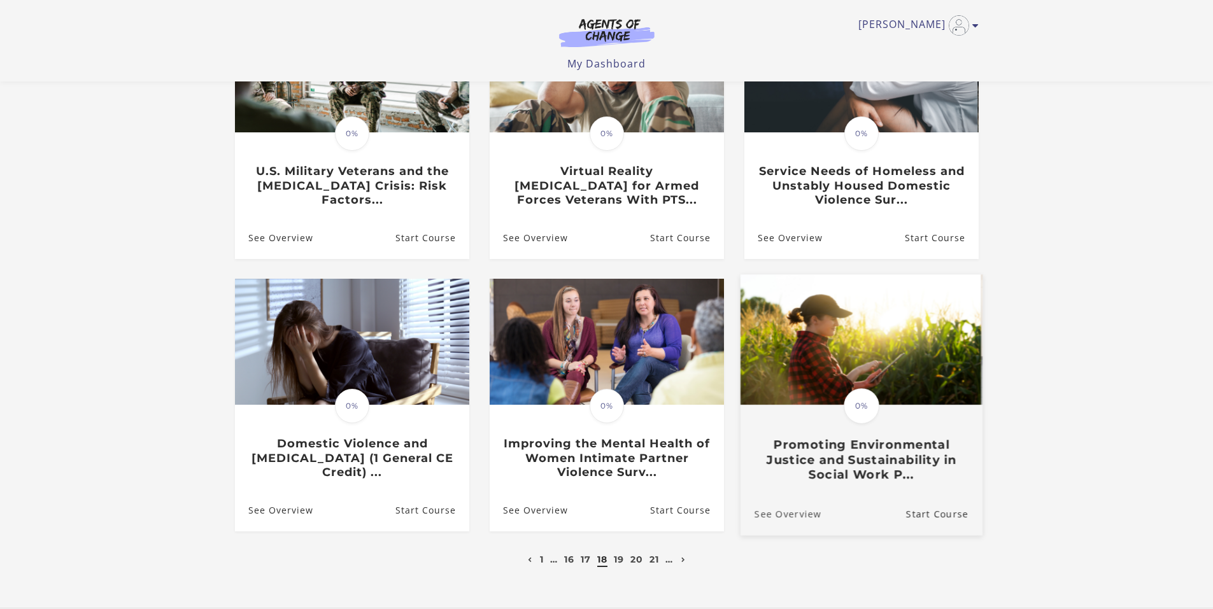
click at [779, 514] on link "See Overview" at bounding box center [780, 514] width 81 height 43
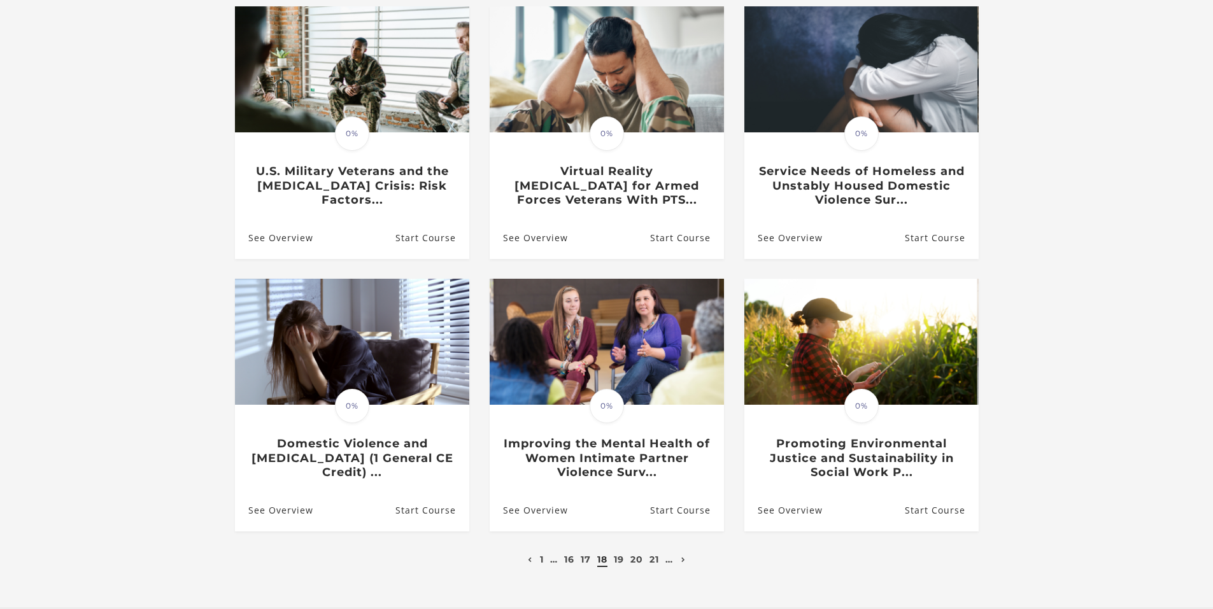
scroll to position [286, 0]
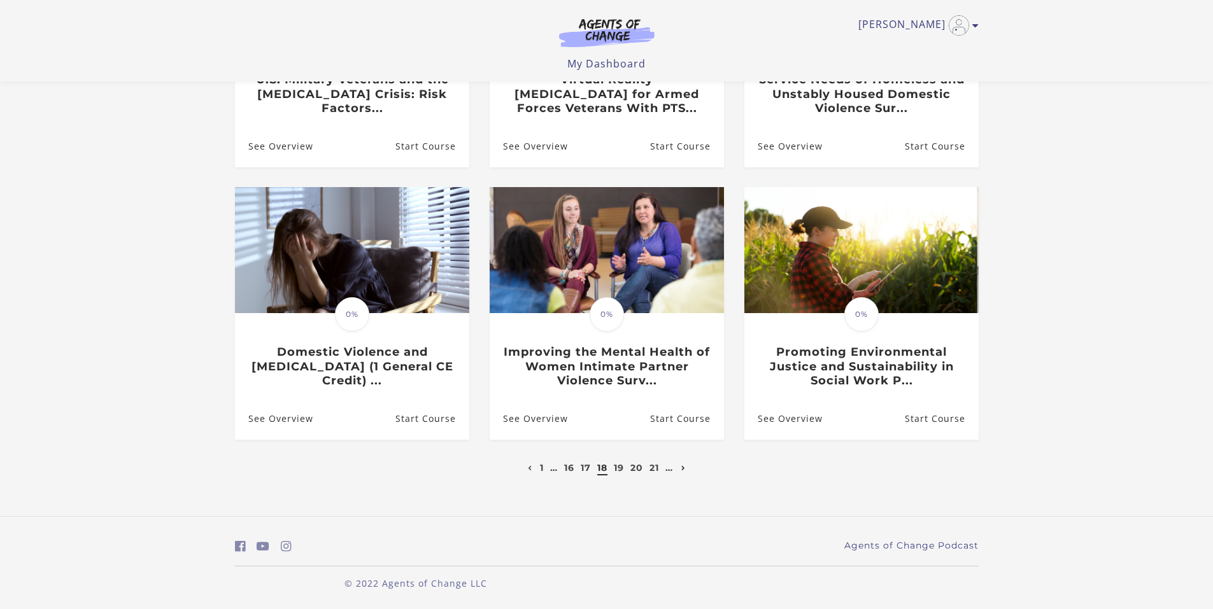
click at [684, 466] on icon "Next page" at bounding box center [683, 468] width 4 height 5
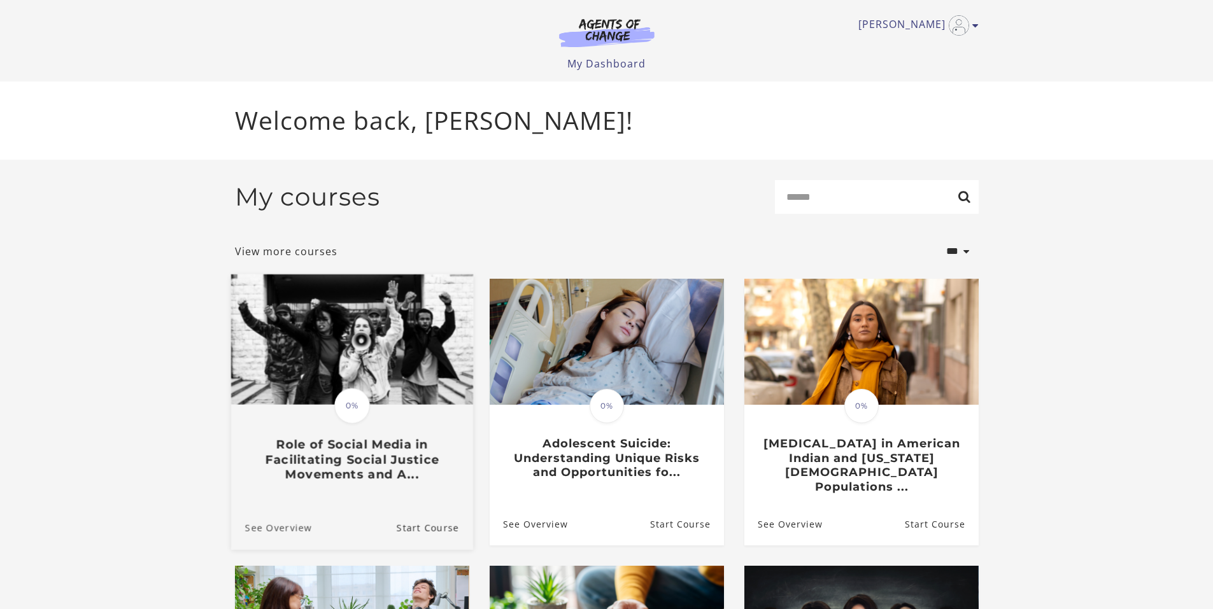
click at [270, 507] on link "See Overview" at bounding box center [270, 528] width 81 height 43
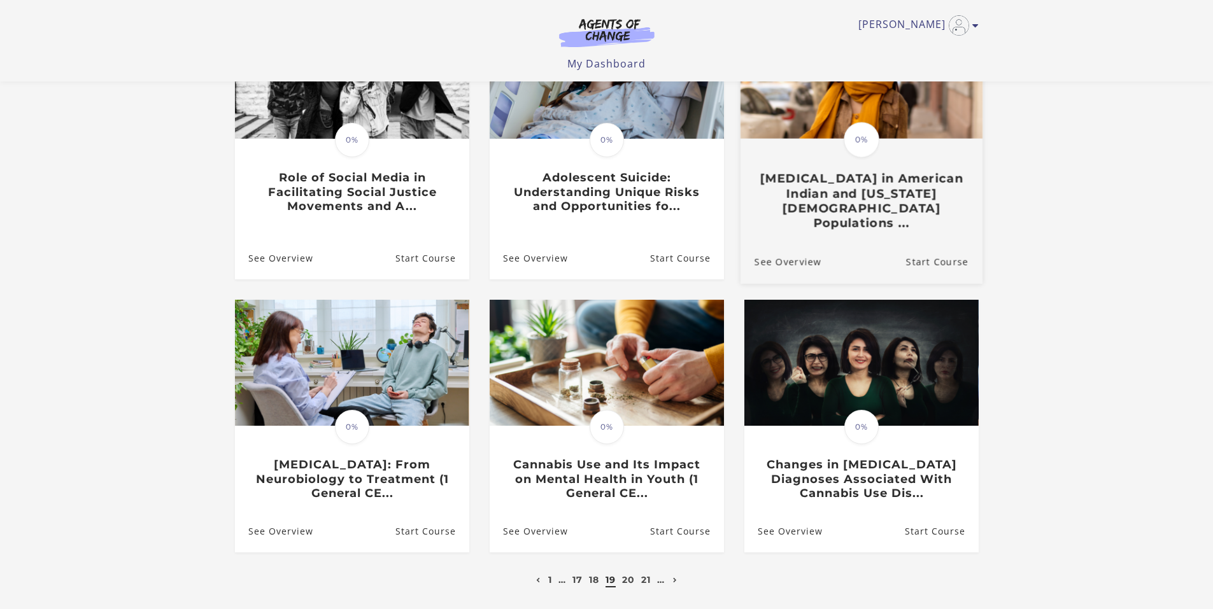
scroll to position [191, 0]
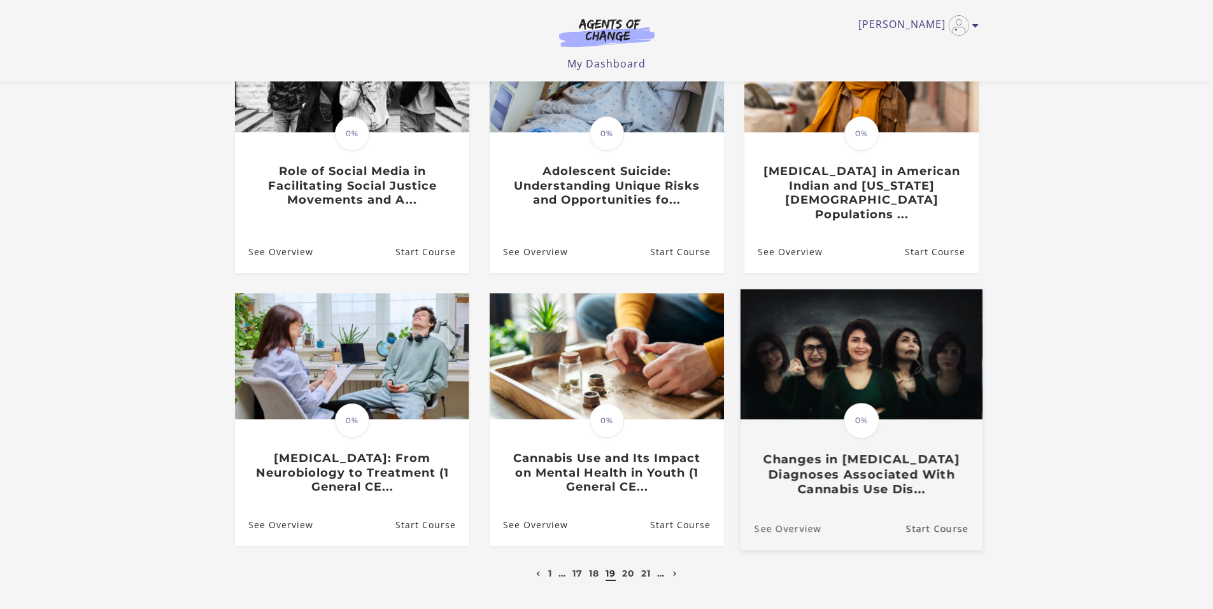
click at [784, 517] on link "See Overview" at bounding box center [780, 528] width 81 height 43
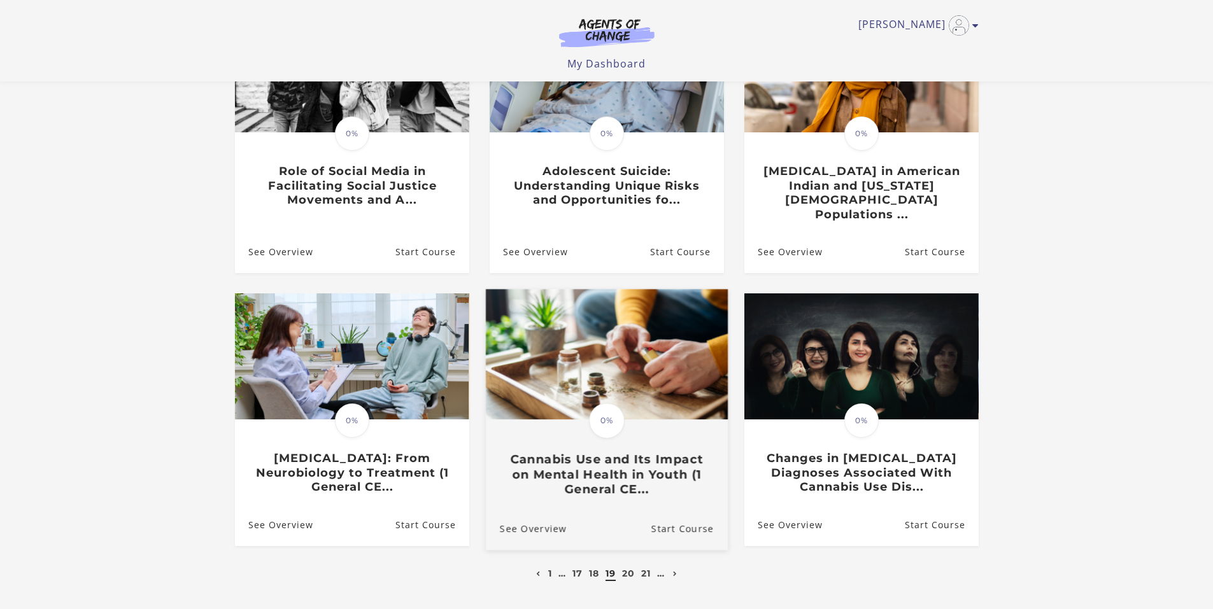
scroll to position [255, 0]
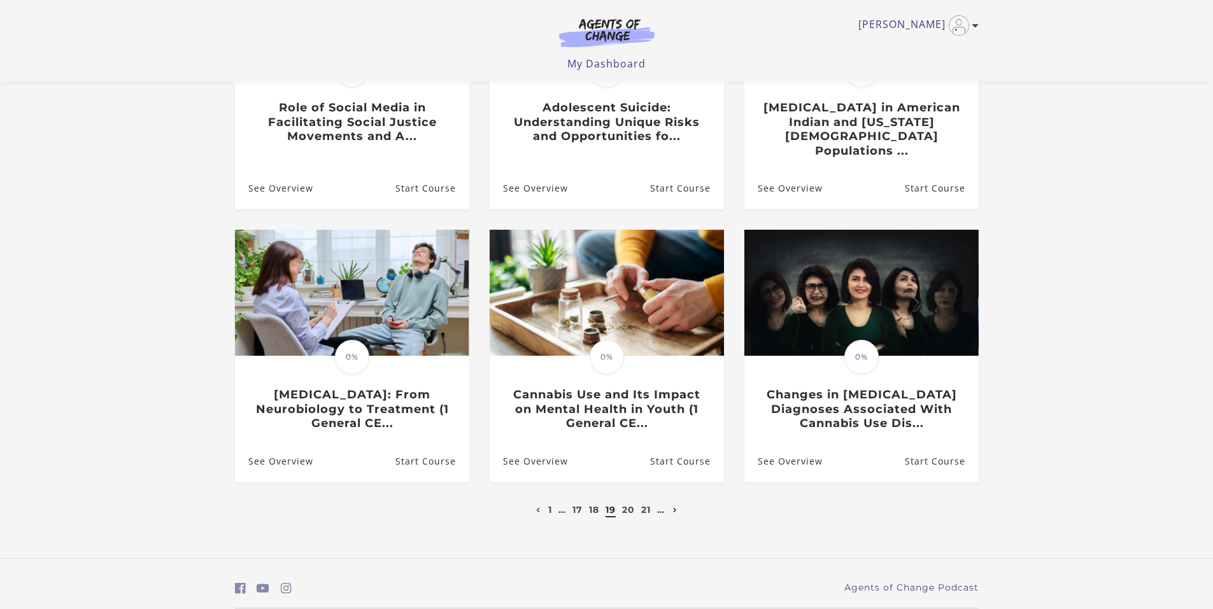
click at [675, 508] on icon "Next page" at bounding box center [675, 510] width 4 height 5
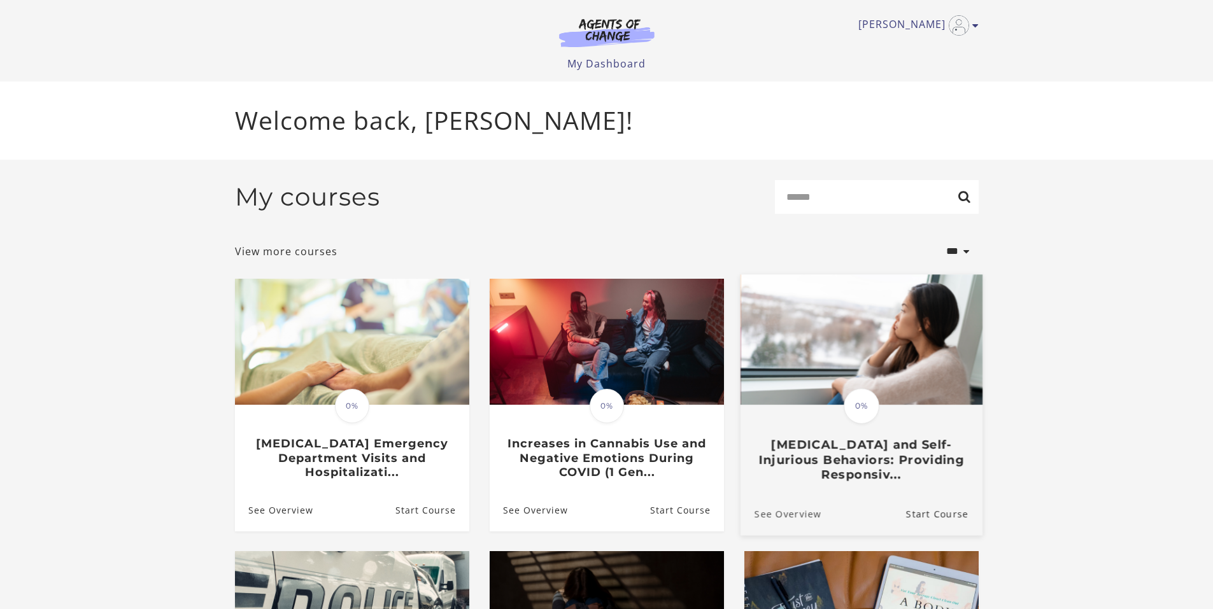
click at [780, 512] on link "See Overview" at bounding box center [780, 513] width 81 height 43
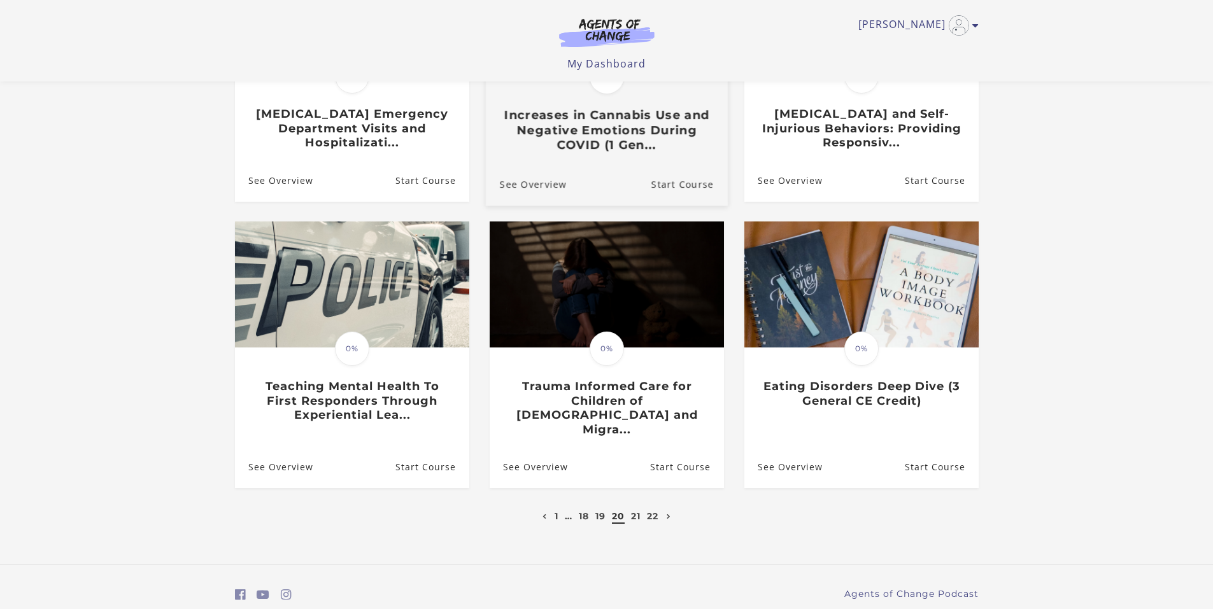
scroll to position [255, 0]
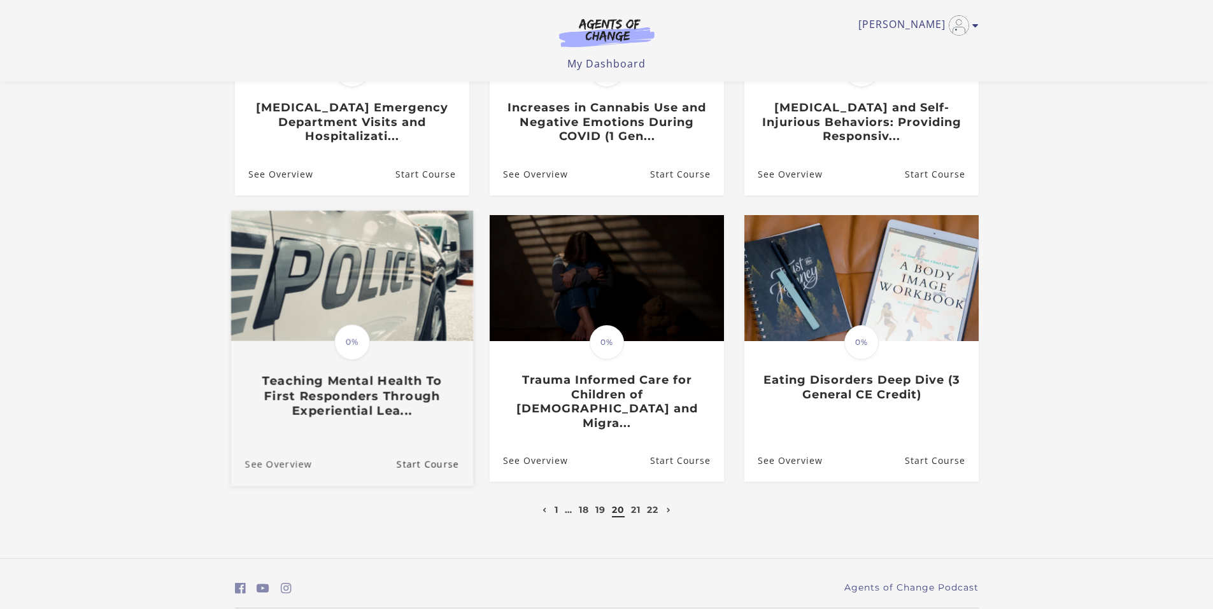
click at [278, 448] on link "See Overview" at bounding box center [270, 465] width 81 height 43
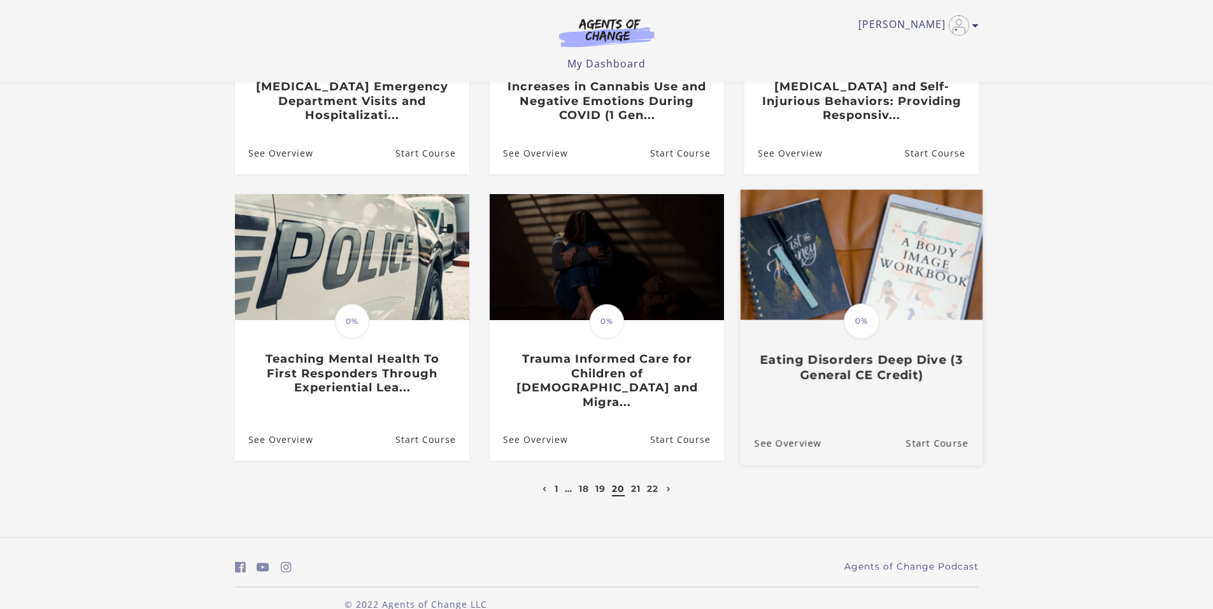
scroll to position [286, 0]
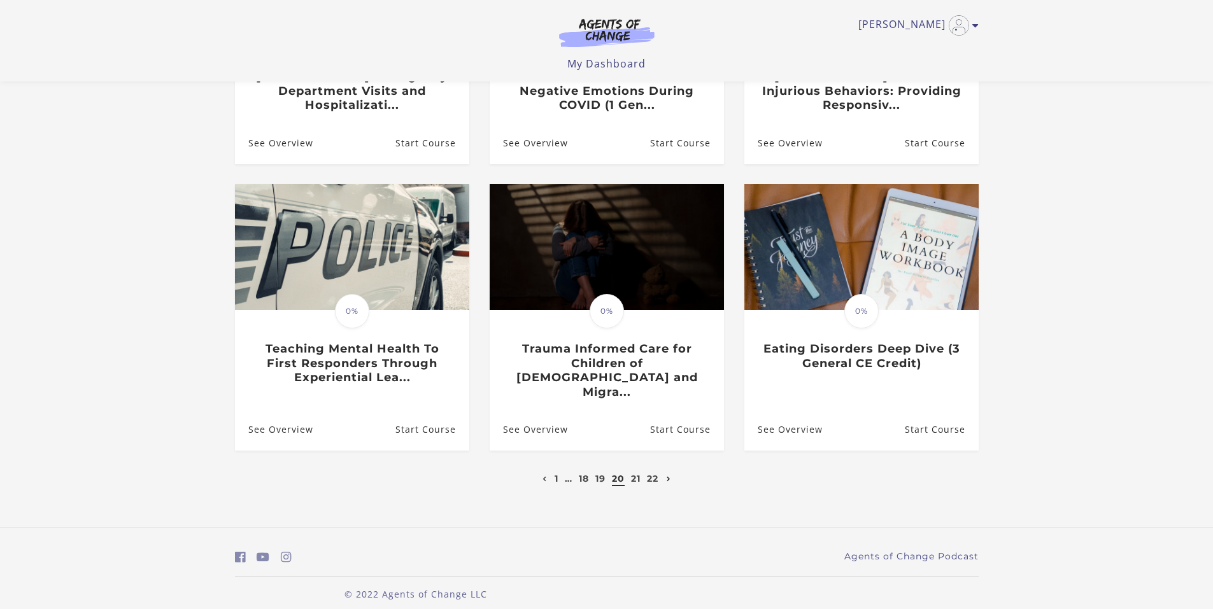
click at [670, 477] on icon "Next page" at bounding box center [669, 479] width 4 height 5
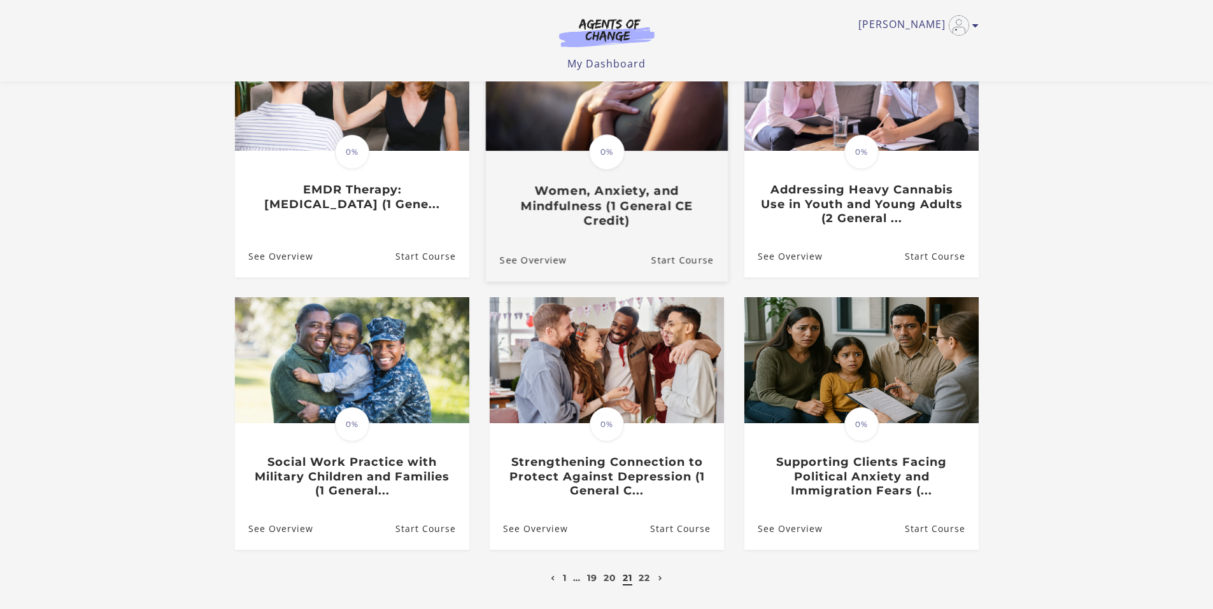
scroll to position [191, 0]
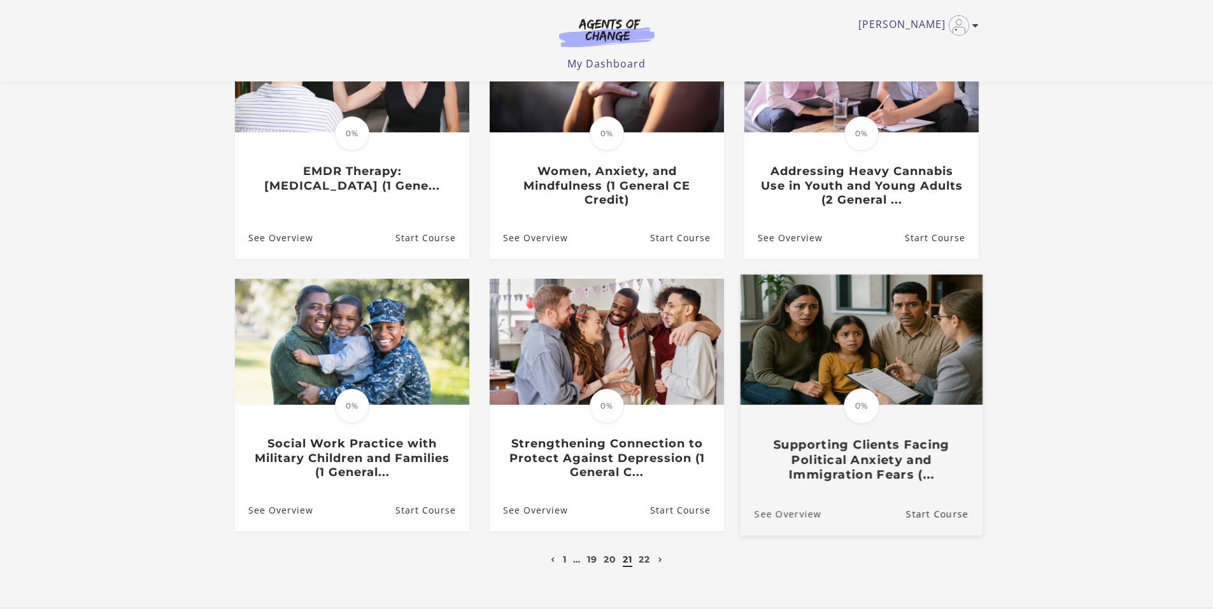
click at [786, 515] on link "See Overview" at bounding box center [780, 514] width 81 height 43
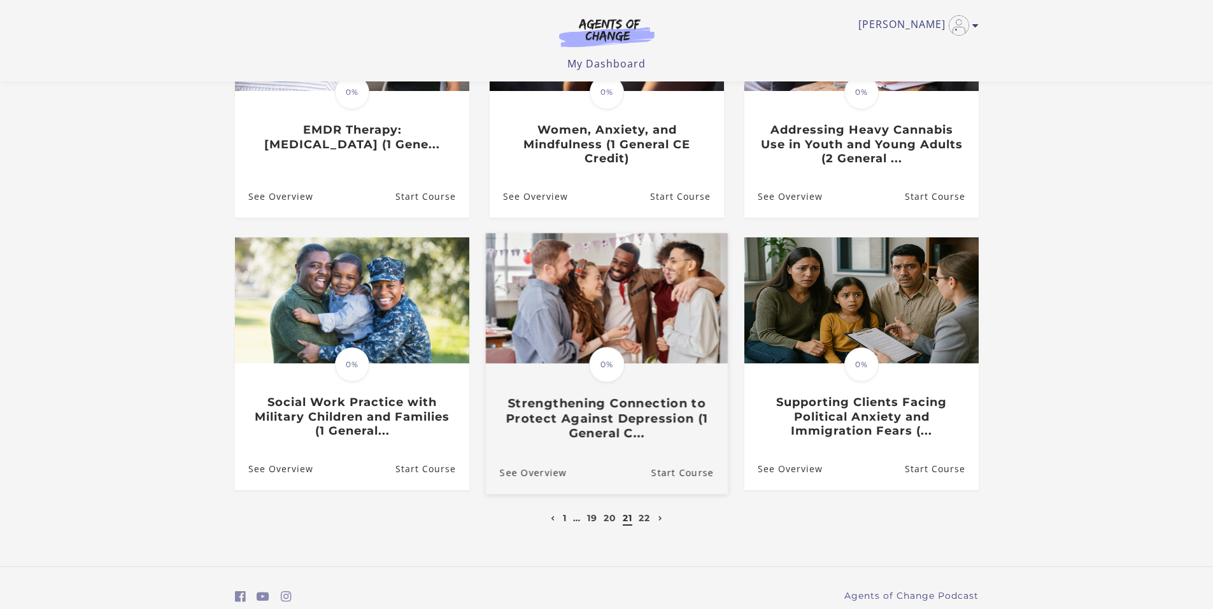
scroll to position [255, 0]
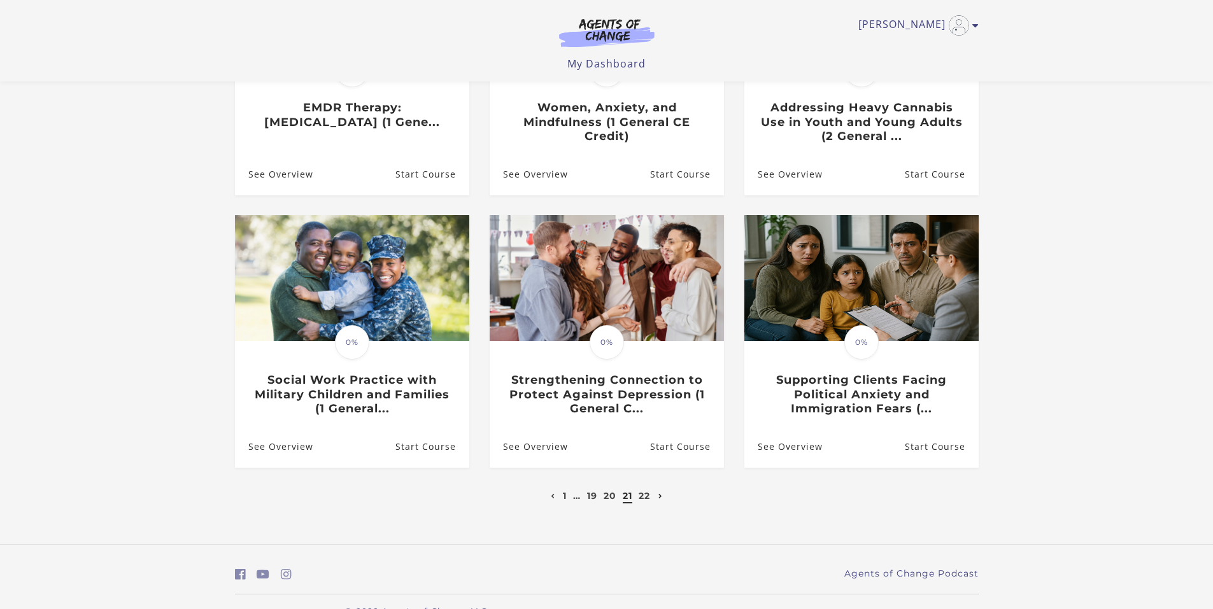
click at [662, 497] on icon "Next page" at bounding box center [660, 496] width 4 height 5
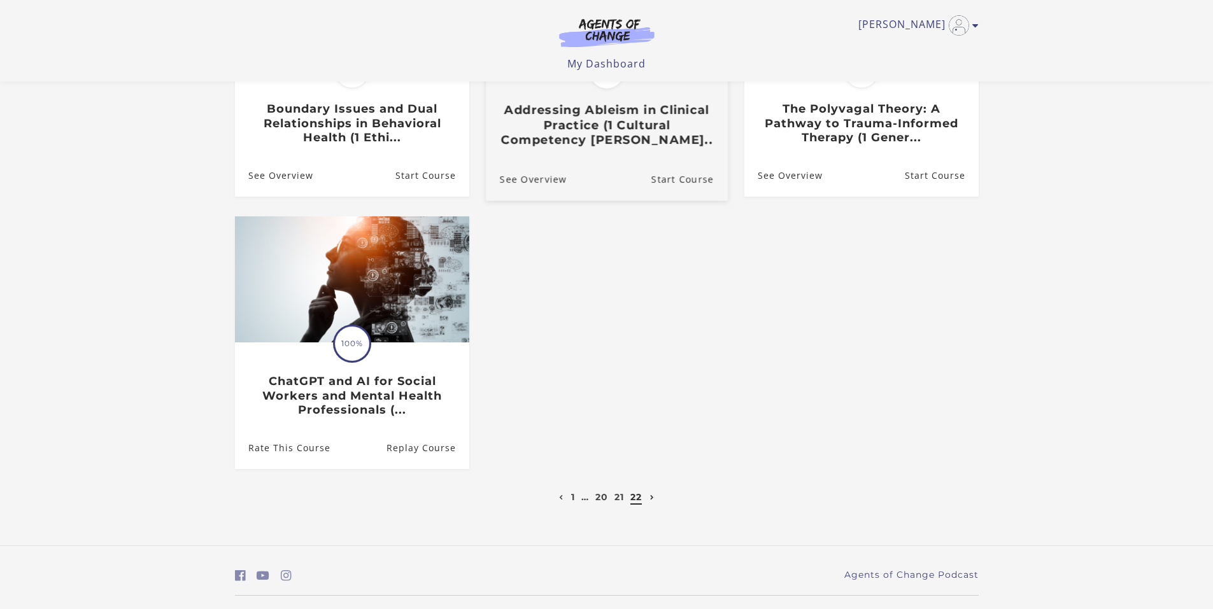
scroll to position [255, 0]
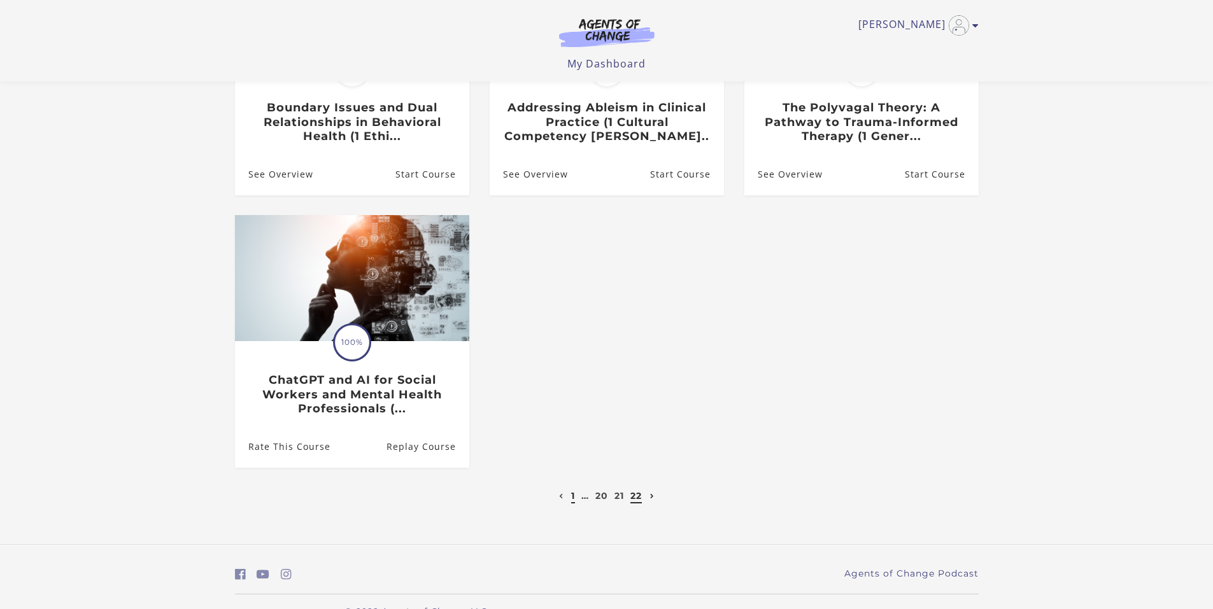
click at [571, 499] on link "1" at bounding box center [573, 495] width 4 height 11
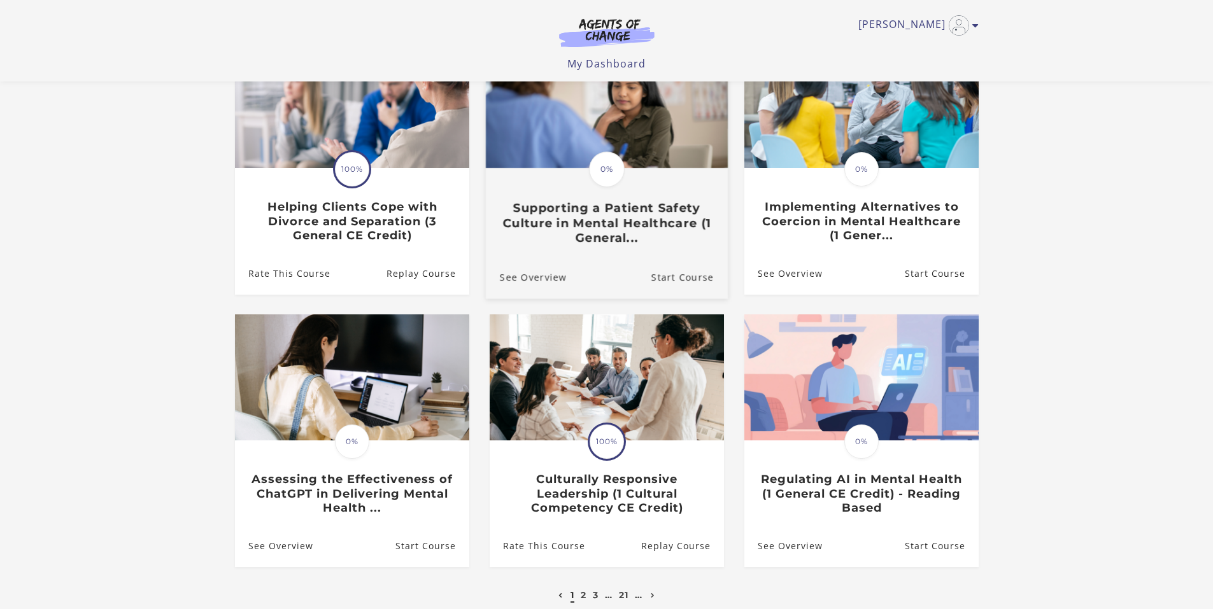
scroll to position [191, 0]
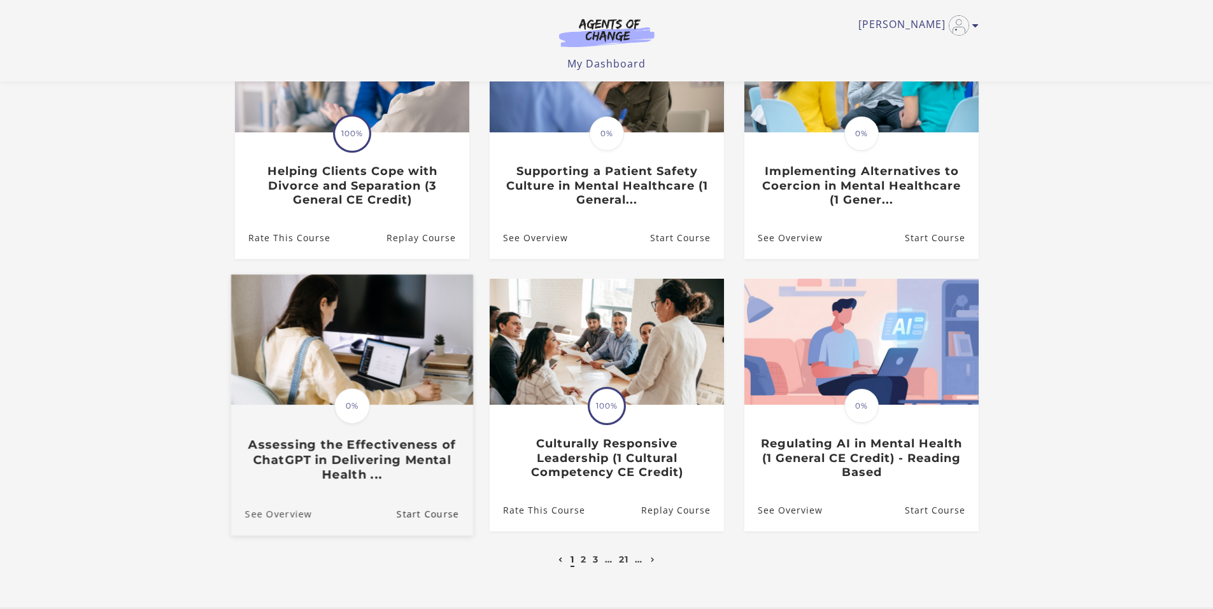
click at [284, 517] on link "See Overview" at bounding box center [270, 514] width 81 height 43
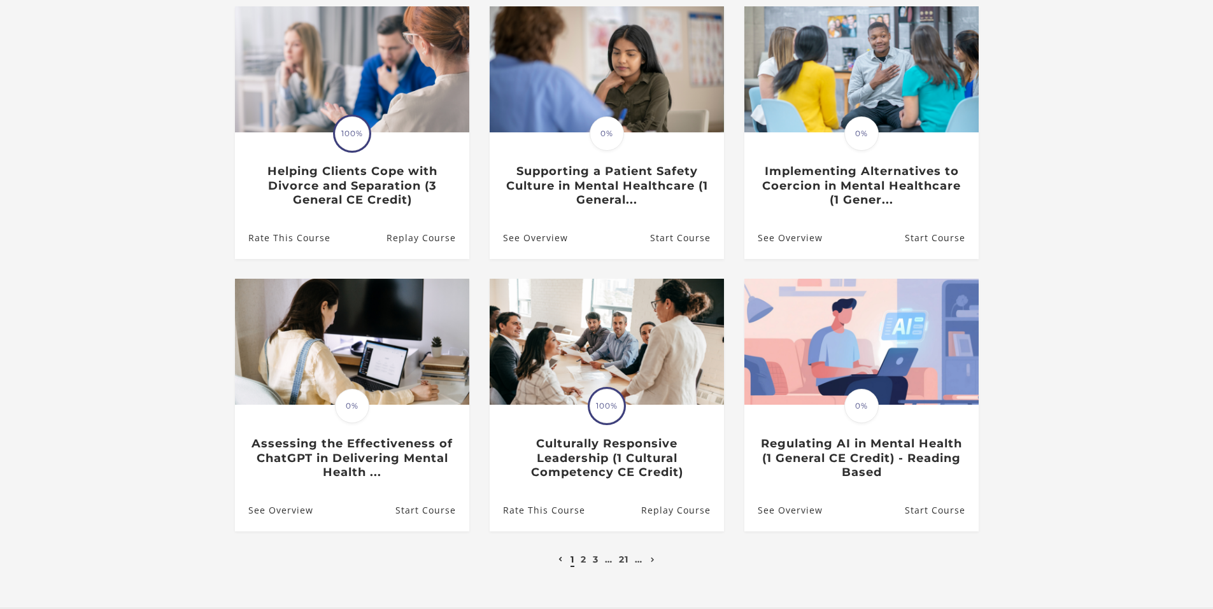
scroll to position [286, 0]
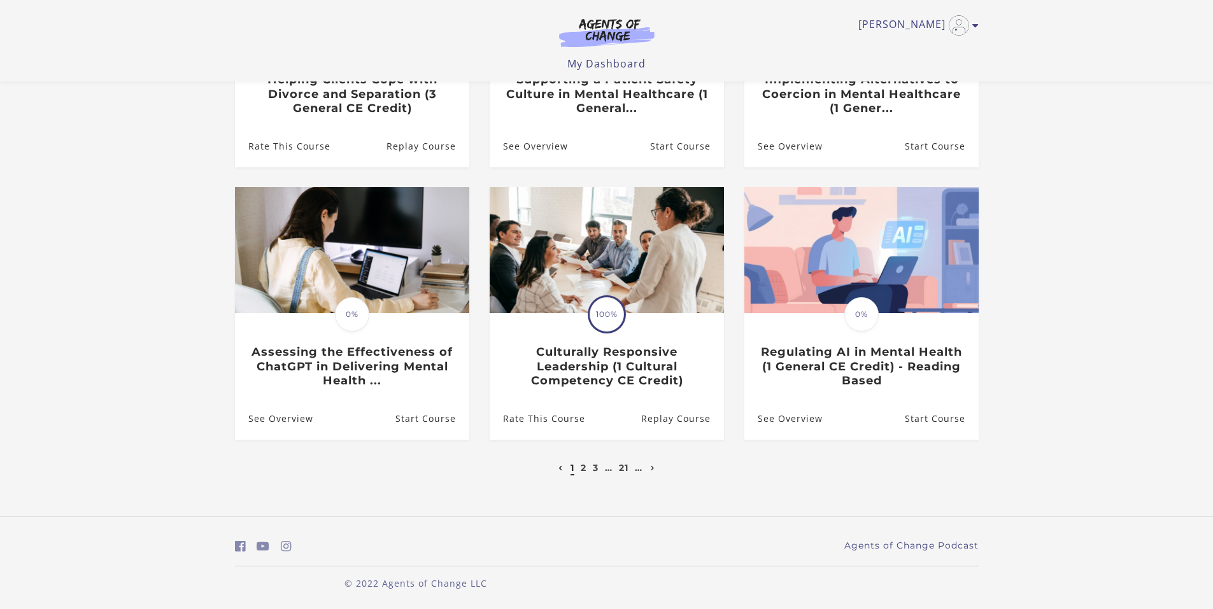
click at [587, 465] on li "2" at bounding box center [583, 467] width 9 height 15
click at [582, 471] on link "2" at bounding box center [584, 467] width 6 height 11
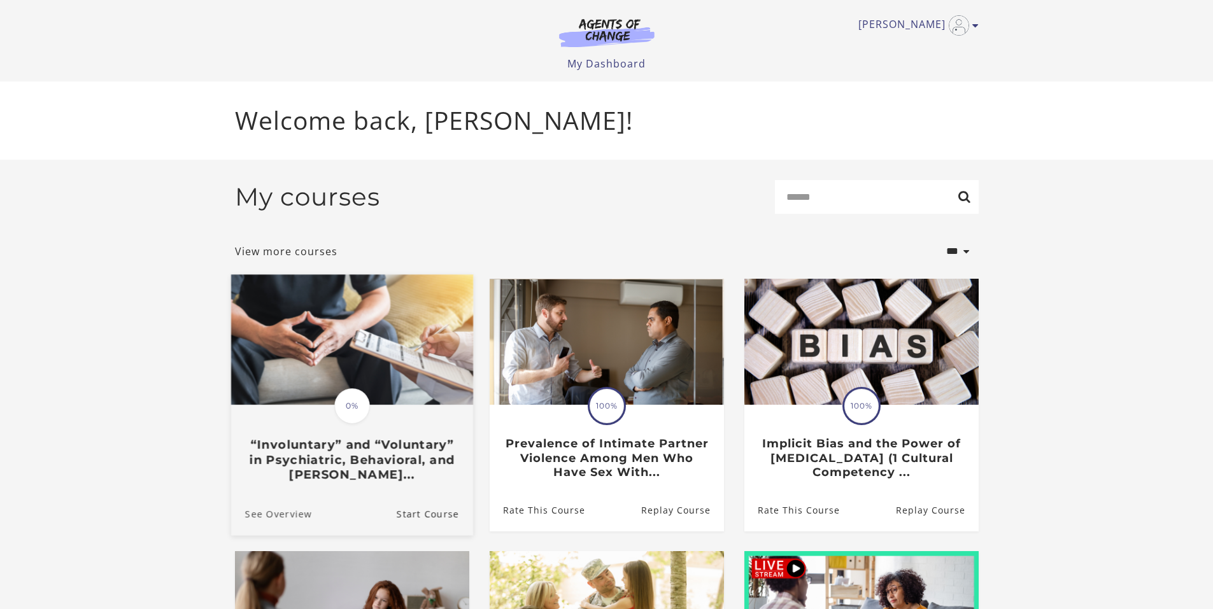
click at [290, 515] on link "See Overview" at bounding box center [270, 513] width 81 height 43
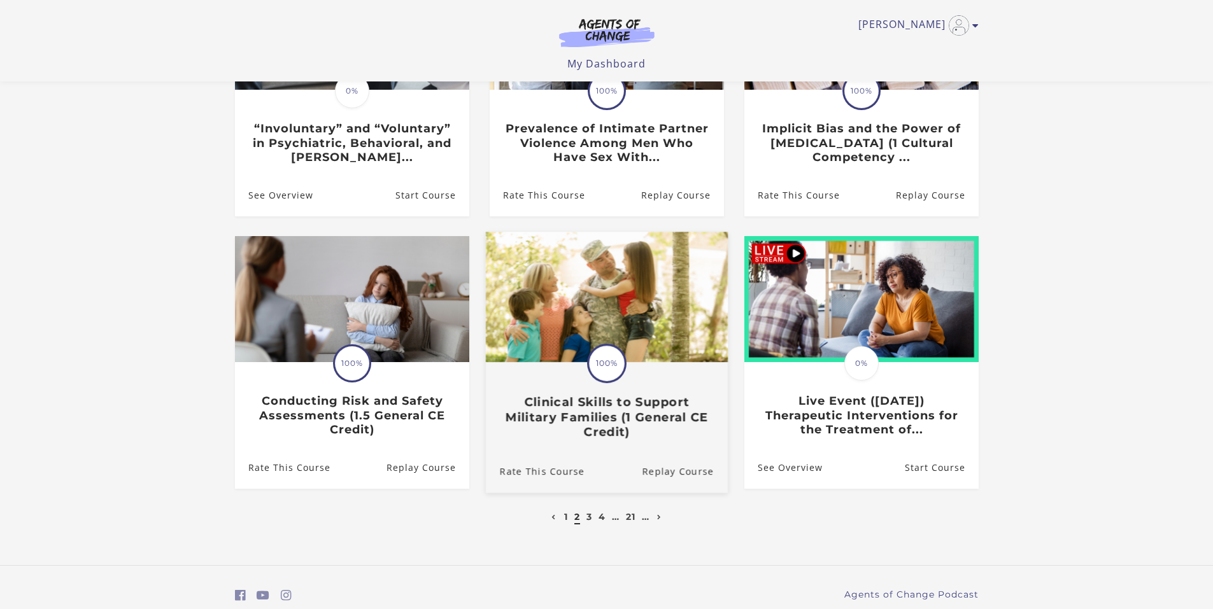
scroll to position [286, 0]
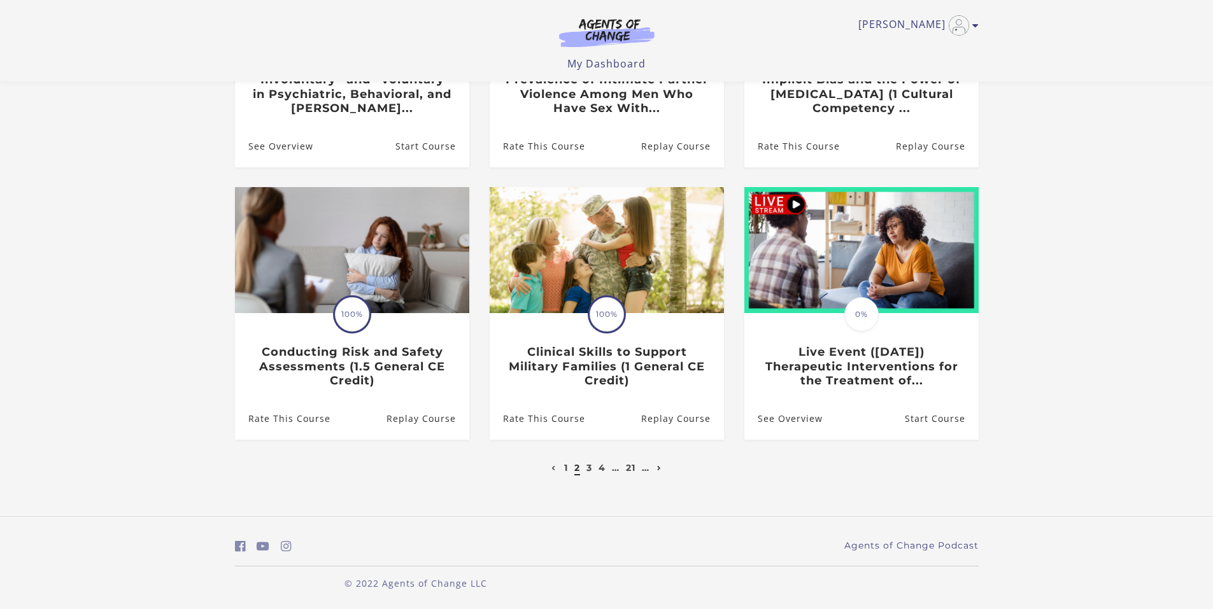
click at [663, 467] on link "Next page" at bounding box center [659, 467] width 11 height 11
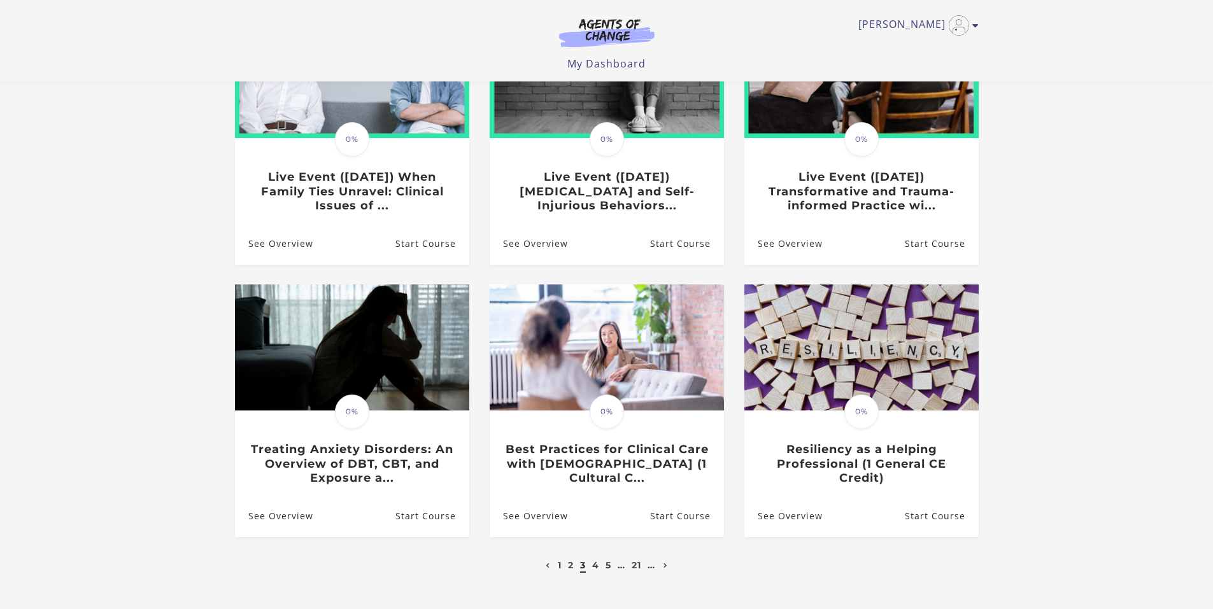
scroll to position [191, 0]
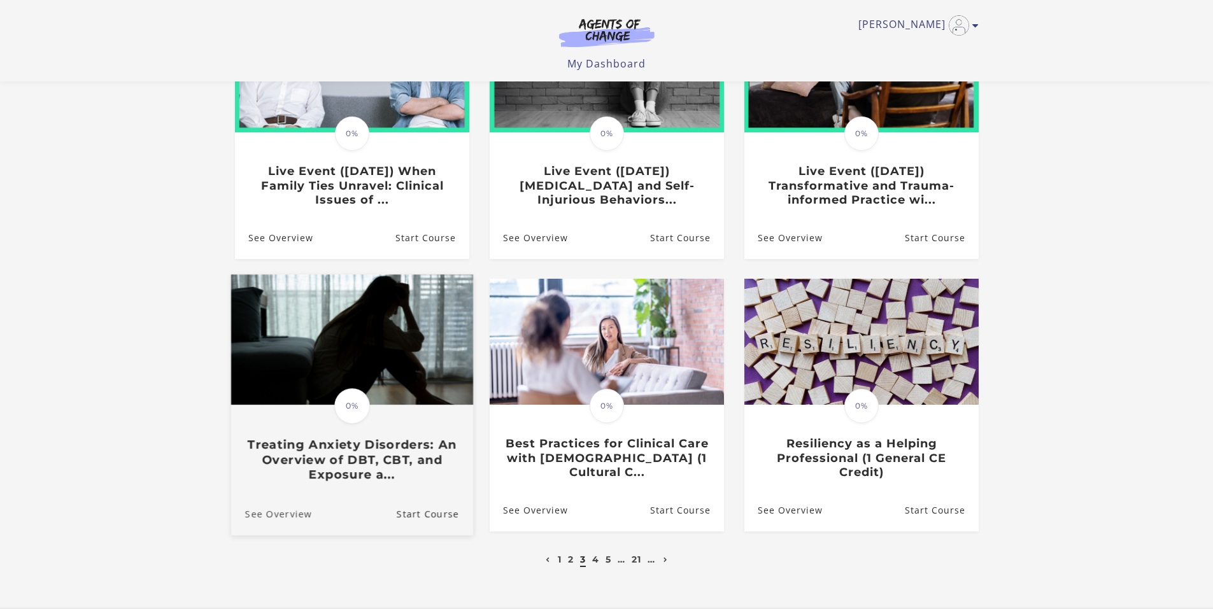
click at [287, 517] on link "See Overview" at bounding box center [270, 514] width 81 height 43
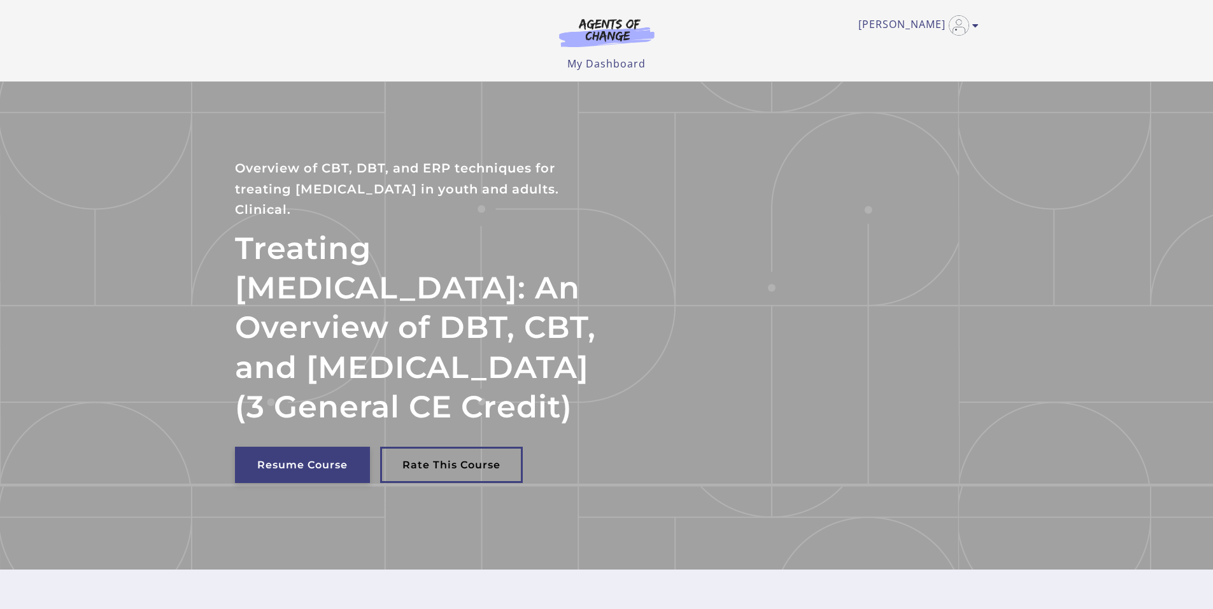
click at [294, 483] on link "Resume Course" at bounding box center [302, 465] width 135 height 36
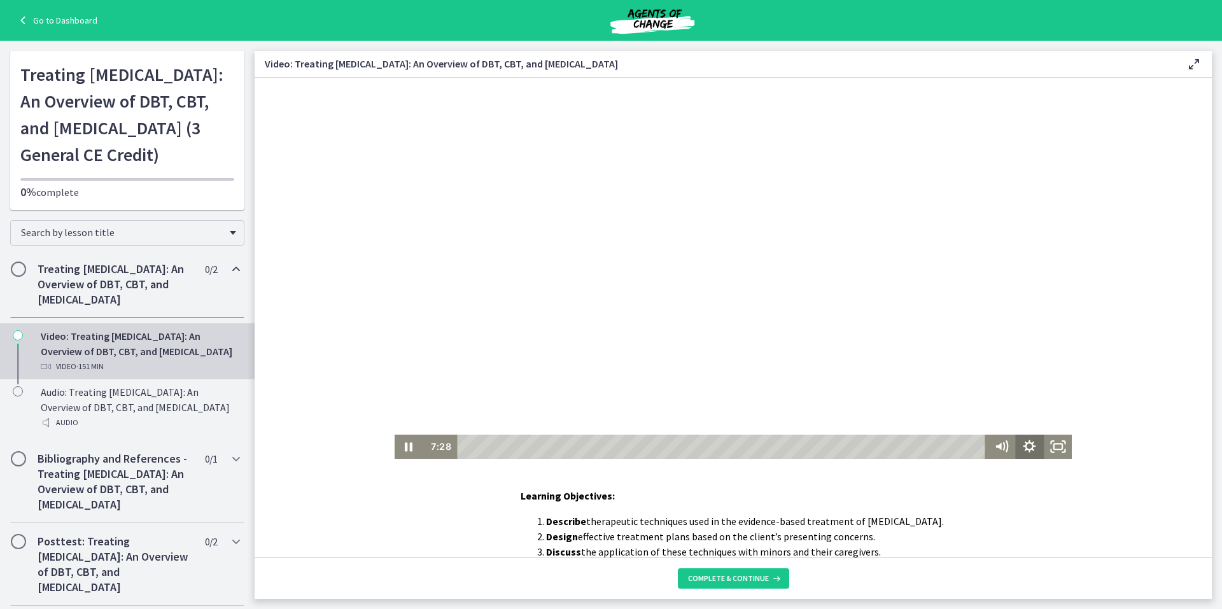
click at [1024, 447] on icon "Show settings menu" at bounding box center [1030, 447] width 28 height 24
click at [1024, 447] on icon "Hide settings menu" at bounding box center [1030, 446] width 34 height 29
click at [45, 18] on link "Go to Dashboard" at bounding box center [56, 20] width 82 height 15
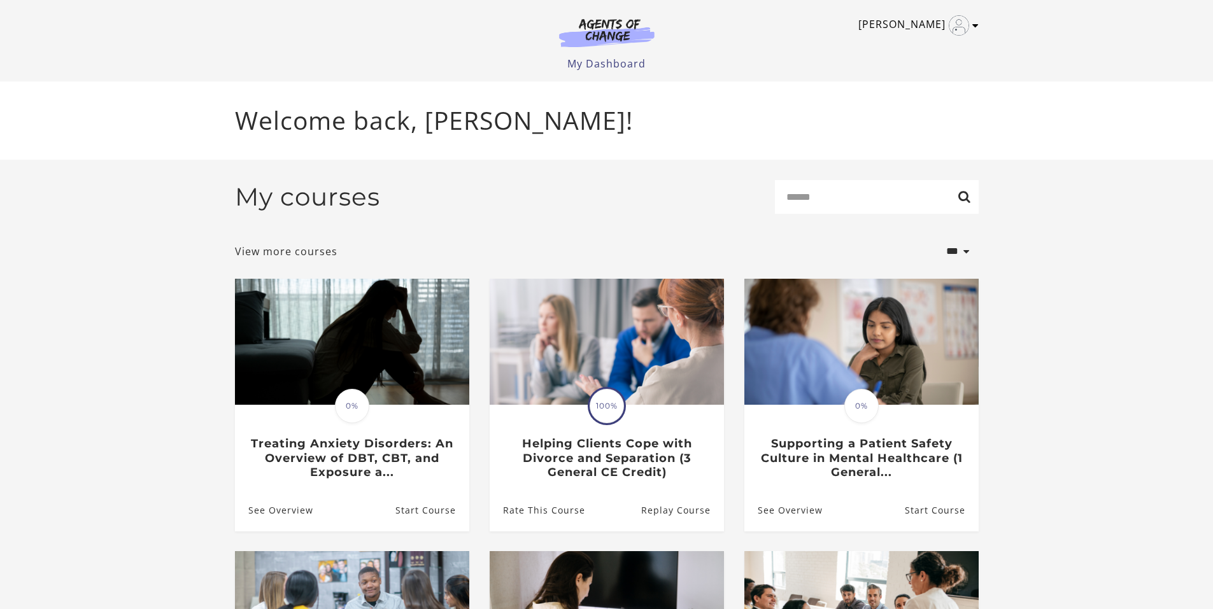
click at [977, 26] on icon "Toggle menu" at bounding box center [975, 25] width 6 height 10
click at [912, 91] on link "Sign Out" at bounding box center [926, 90] width 112 height 22
